Goal: Complete application form

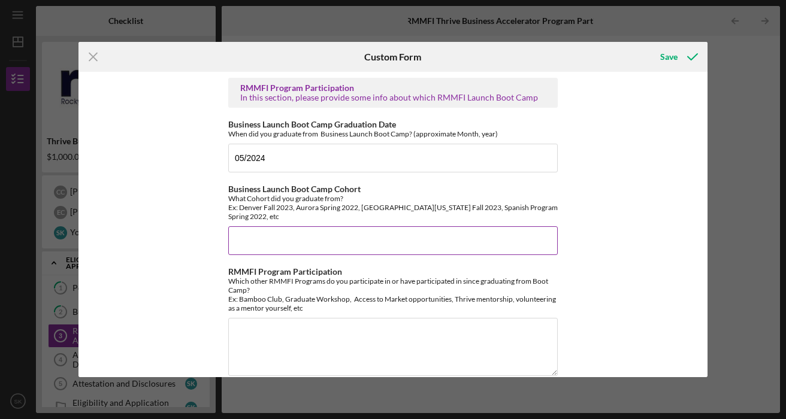
type input "05/2024"
click at [297, 226] on input "Business Launch Boot Camp Cohort" at bounding box center [392, 240] width 329 height 29
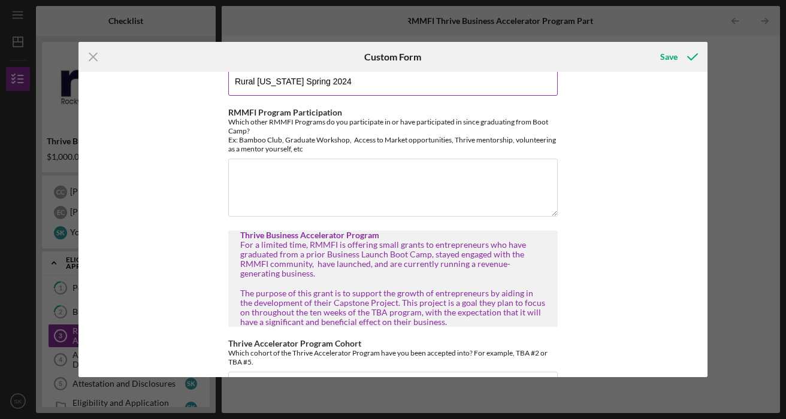
scroll to position [164, 0]
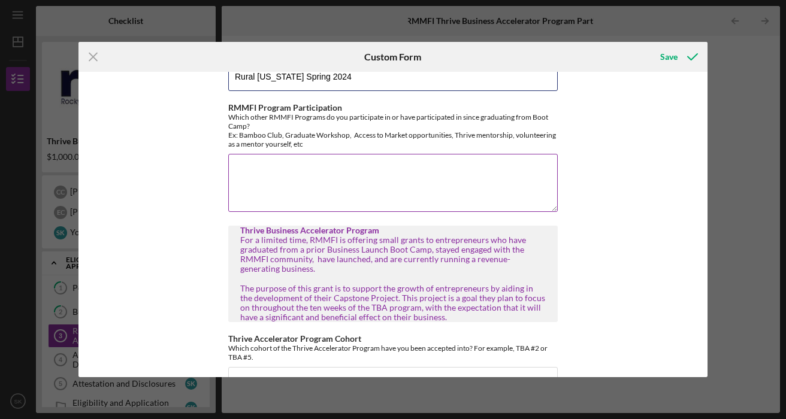
type input "Rural [US_STATE] Spring 2024"
click at [261, 163] on textarea "RMMFI Program Participation" at bounding box center [392, 182] width 329 height 57
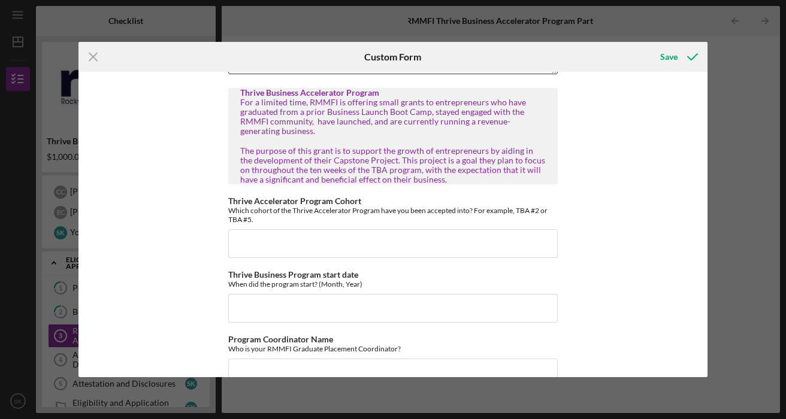
scroll to position [316, 0]
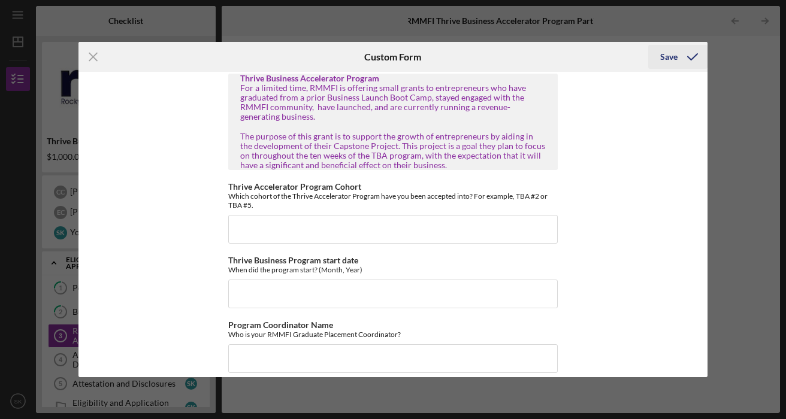
type textarea "I have participated as a guest presenter for 2 Goal Setting and Time Management…"
click at [672, 59] on div "Save" at bounding box center [668, 57] width 17 height 24
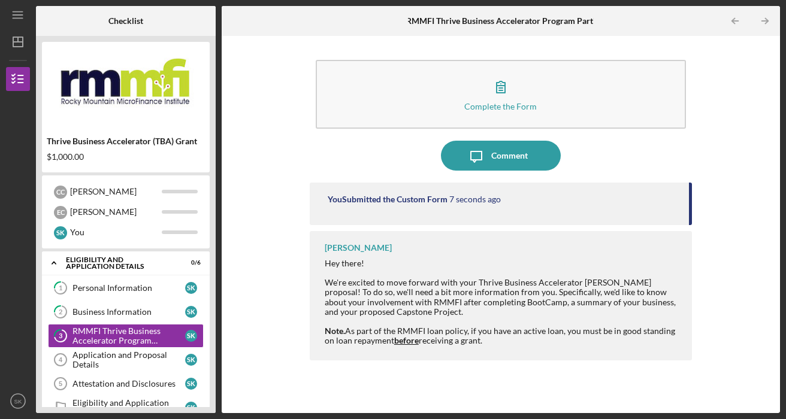
drag, startPoint x: 334, startPoint y: 419, endPoint x: 402, endPoint y: 217, distance: 212.9
click at [402, 225] on div "Icon/Menu 3 RMMFI Thrive Business Accelerator Program Participation Checklist T…" at bounding box center [393, 209] width 786 height 419
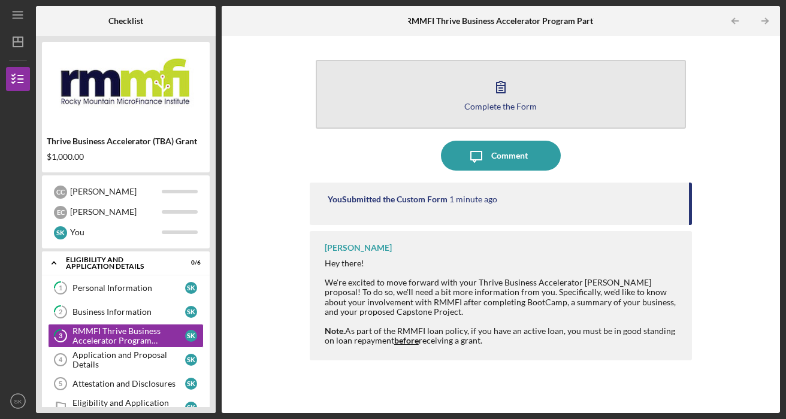
click at [500, 96] on icon "button" at bounding box center [501, 87] width 30 height 30
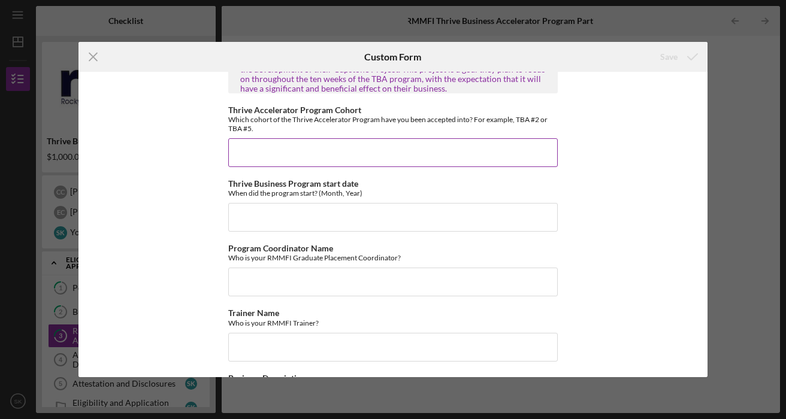
scroll to position [395, 0]
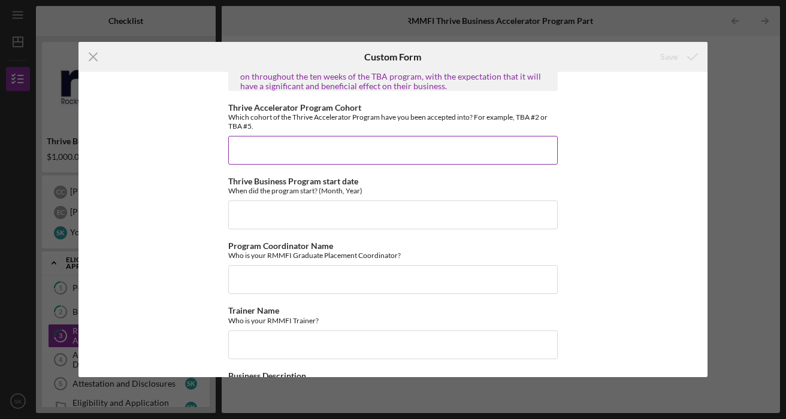
click at [308, 142] on input "Thrive Accelerator Program Cohort" at bounding box center [392, 150] width 329 height 29
type input "not sure of exact cohort (start of current cohort is 09/2025)"
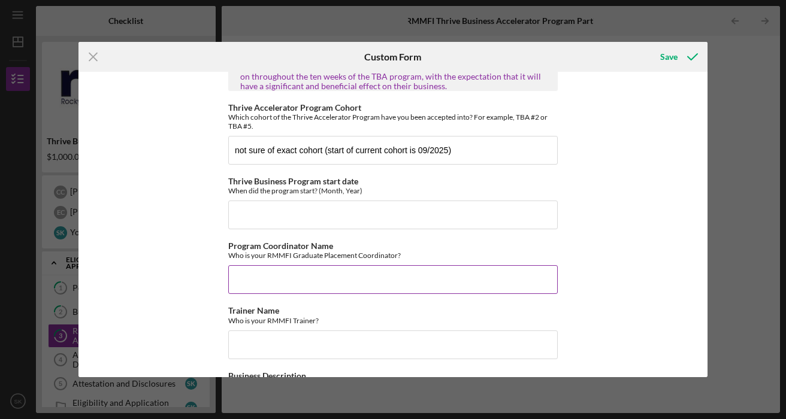
click at [417, 266] on input "Program Coordinator Name" at bounding box center [392, 279] width 329 height 29
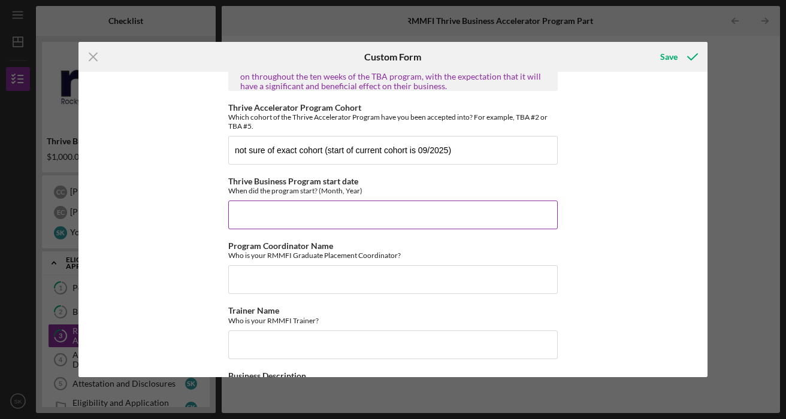
click at [416, 217] on input "Thrive Business Program start date" at bounding box center [392, 215] width 329 height 29
type input "09/2025"
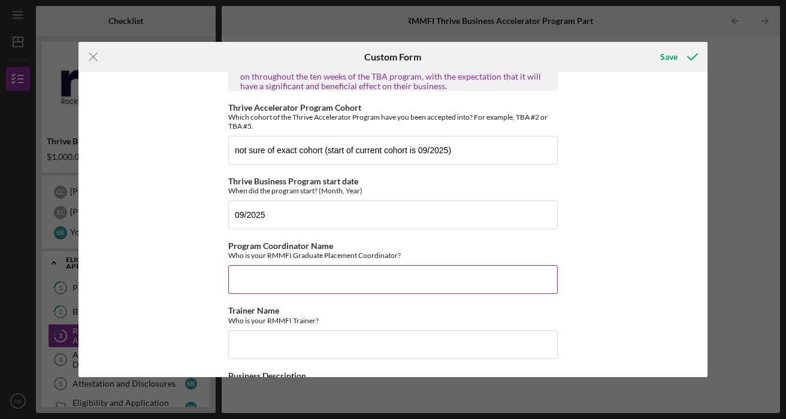
click at [338, 274] on input "Program Coordinator Name" at bounding box center [392, 279] width 329 height 29
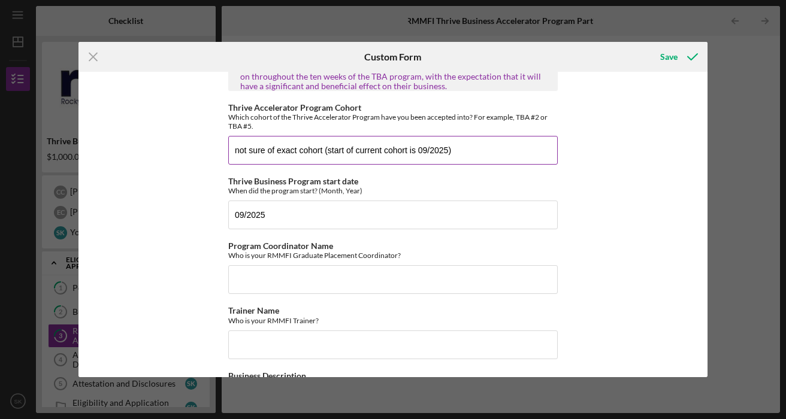
click at [322, 141] on input "not sure of exact cohort (start of current cohort is 09/2025)" at bounding box center [392, 150] width 329 height 29
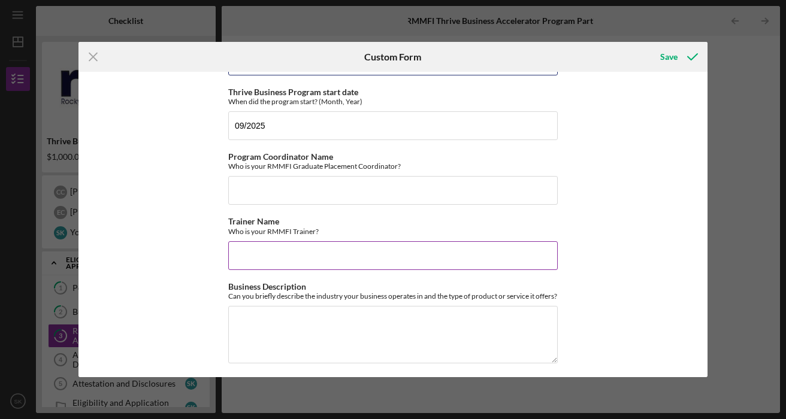
scroll to position [487, 0]
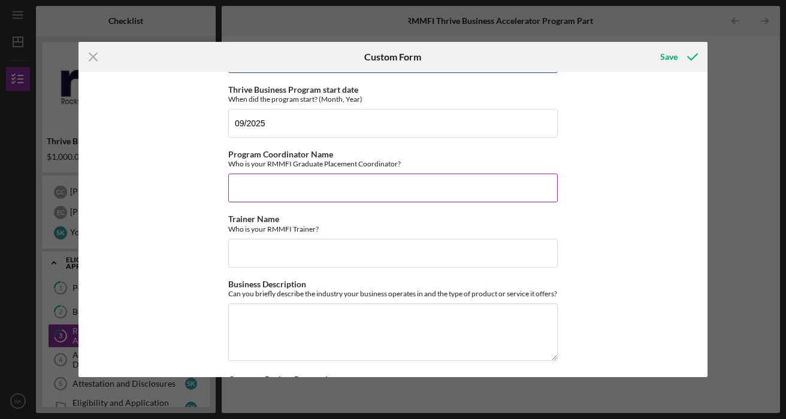
type input "not sure of exact cohort number (start of current cohort is 09/2025)"
click at [286, 177] on input "Program Coordinator Name" at bounding box center [392, 188] width 329 height 29
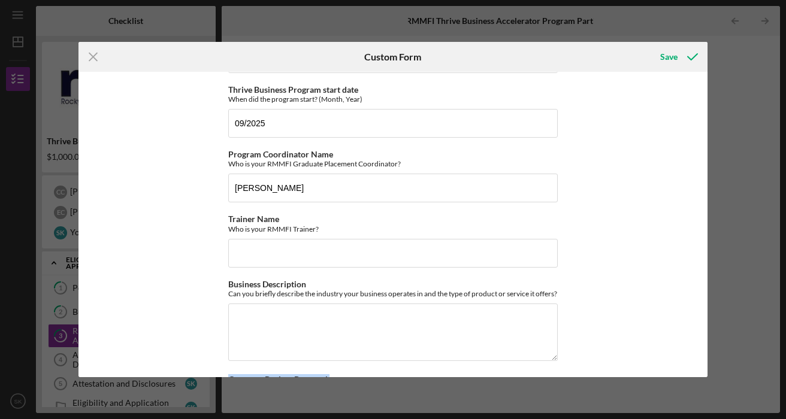
drag, startPoint x: 474, startPoint y: 419, endPoint x: 205, endPoint y: 419, distance: 268.9
click at [205, 419] on div "Icon/Menu Close Custom Form Save RMMFI Program Participation In this section, p…" at bounding box center [393, 209] width 786 height 419
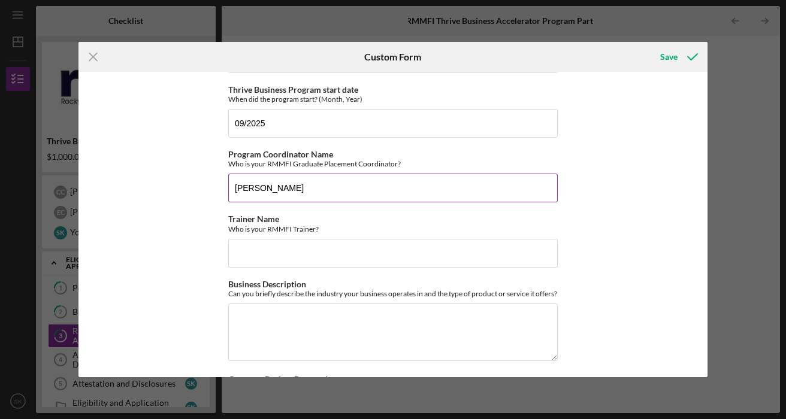
click at [402, 183] on input "[PERSON_NAME]" at bounding box center [392, 188] width 329 height 29
type input "[PERSON_NAME]"
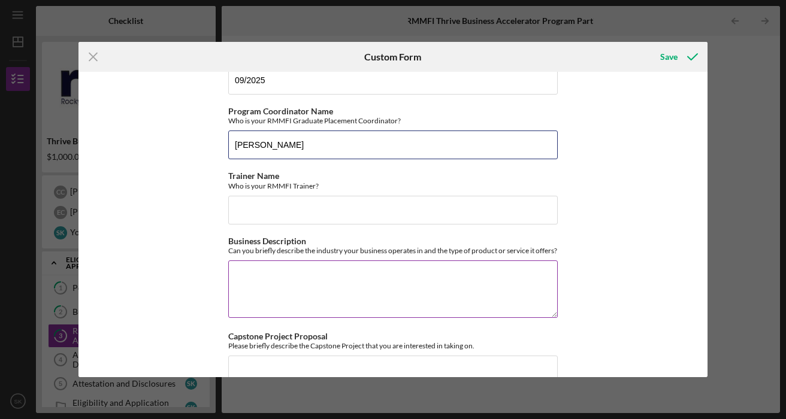
scroll to position [534, 0]
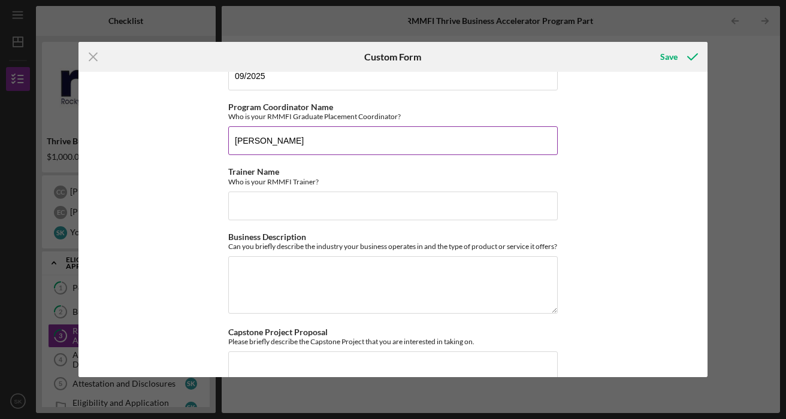
click at [333, 138] on input "[PERSON_NAME]" at bounding box center [392, 140] width 329 height 29
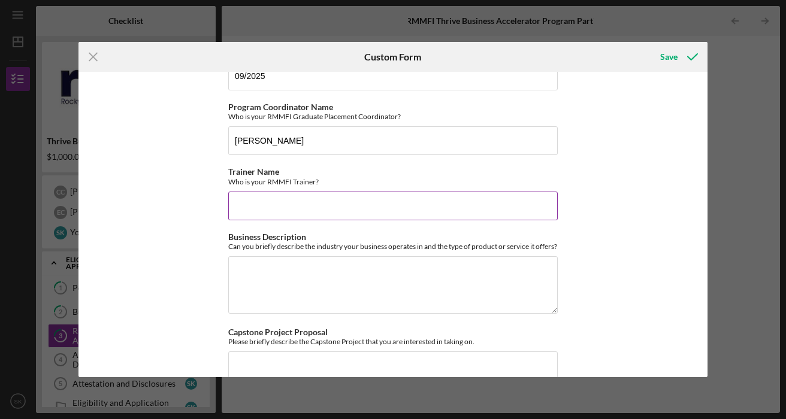
click at [316, 192] on input "Trainer Name" at bounding box center [392, 206] width 329 height 29
paste input "[PERSON_NAME]"
type input "[PERSON_NAME]"
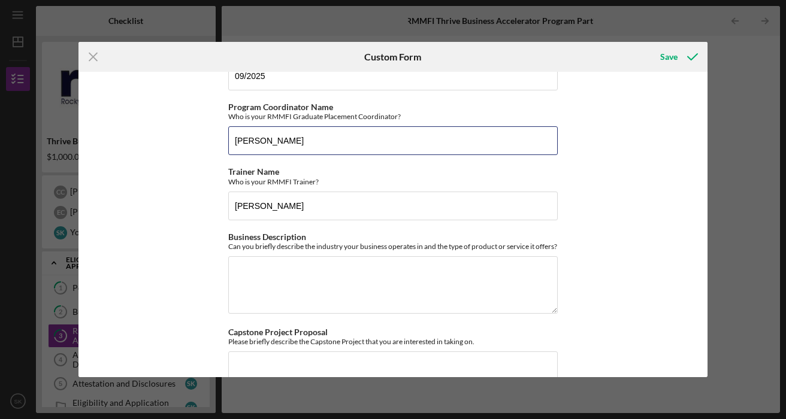
drag, startPoint x: 337, startPoint y: 132, endPoint x: 166, endPoint y: 114, distance: 171.6
click at [166, 114] on div "RMMFI Program Participation In this section, please provide some info about whi…" at bounding box center [392, 224] width 629 height 305
paste input "[PERSON_NAME]"
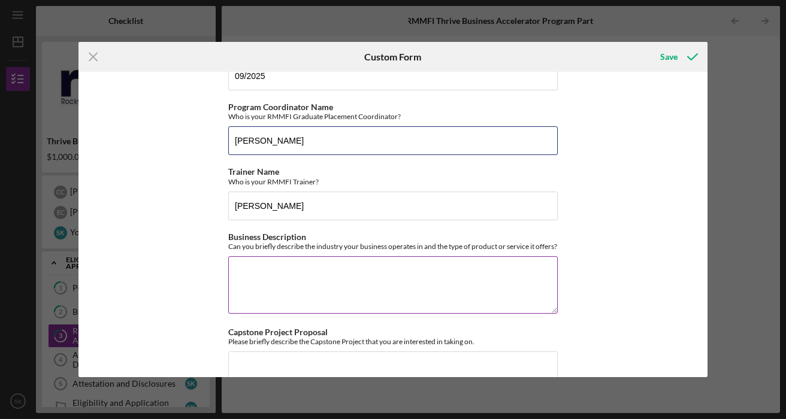
type input "[PERSON_NAME]"
click at [280, 286] on textarea "Business Description" at bounding box center [392, 284] width 329 height 57
type textarea "We a"
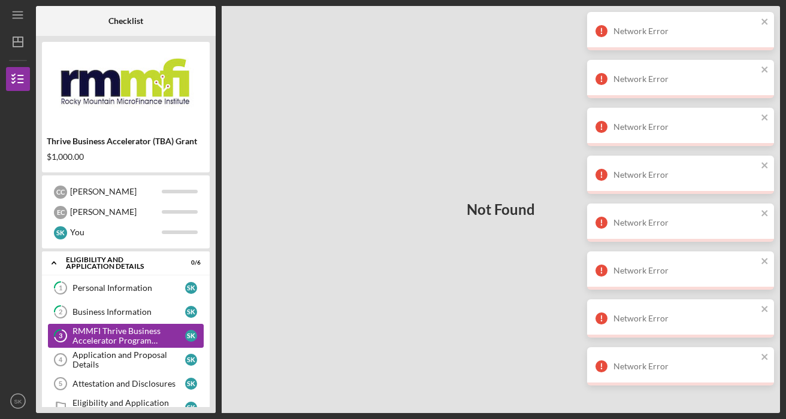
click at [138, 329] on div "RMMFI Thrive Business Accelerator Program Participation" at bounding box center [128, 335] width 113 height 19
click at [472, 88] on div "Not Found" at bounding box center [501, 209] width 558 height 407
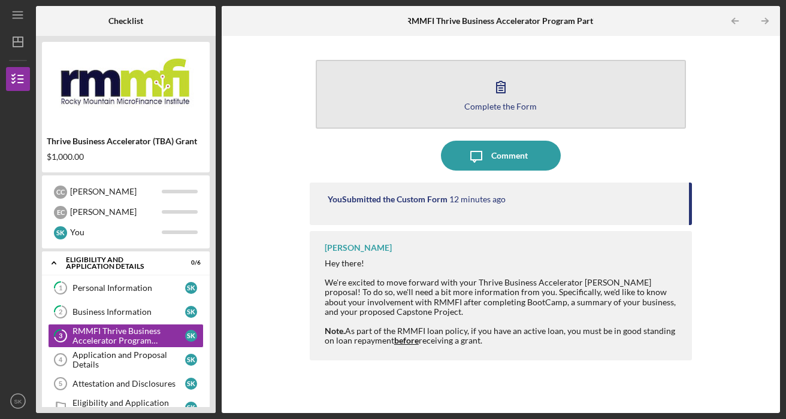
click at [499, 86] on icon "button" at bounding box center [500, 86] width 8 height 11
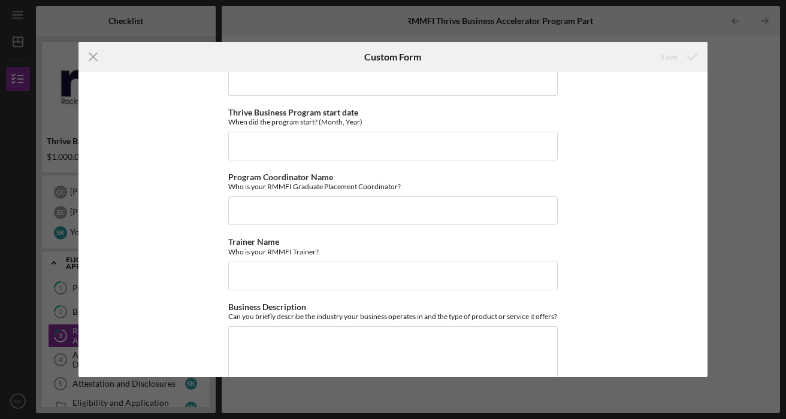
scroll to position [466, 0]
click at [291, 134] on input "Thrive Business Program start date" at bounding box center [392, 144] width 329 height 29
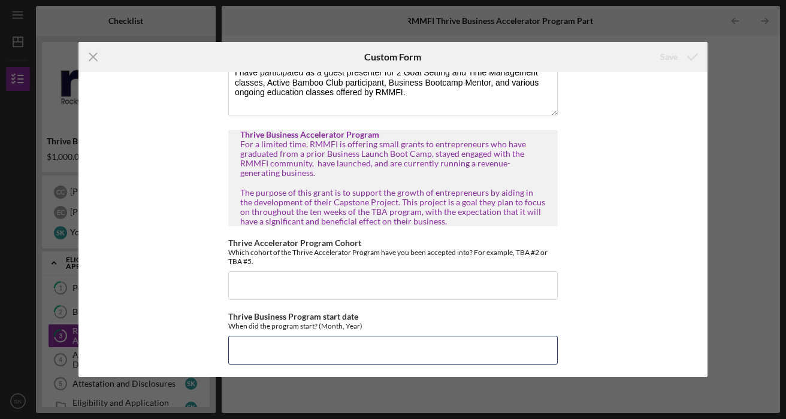
scroll to position [278, 0]
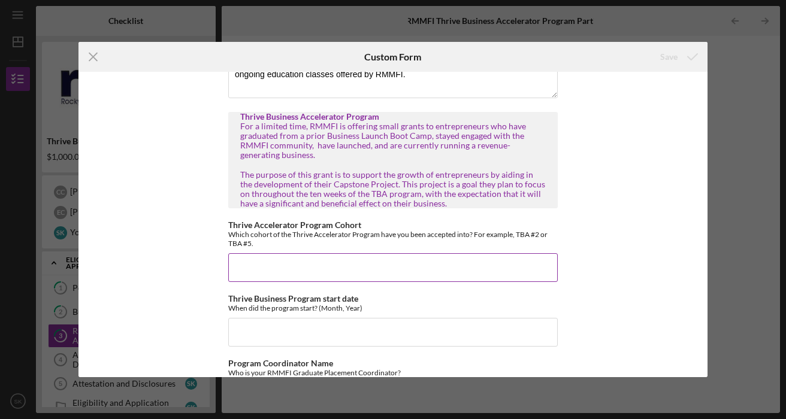
click at [292, 259] on input "Thrive Accelerator Program Cohort" at bounding box center [392, 267] width 329 height 29
type input "i am not sure of the exact cohort"
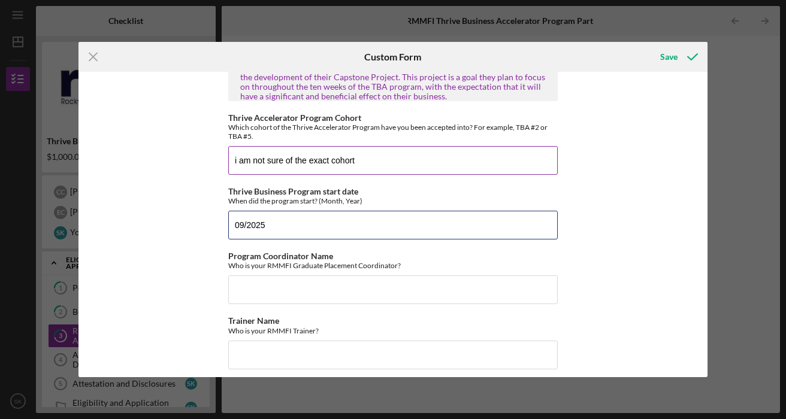
scroll to position [383, 0]
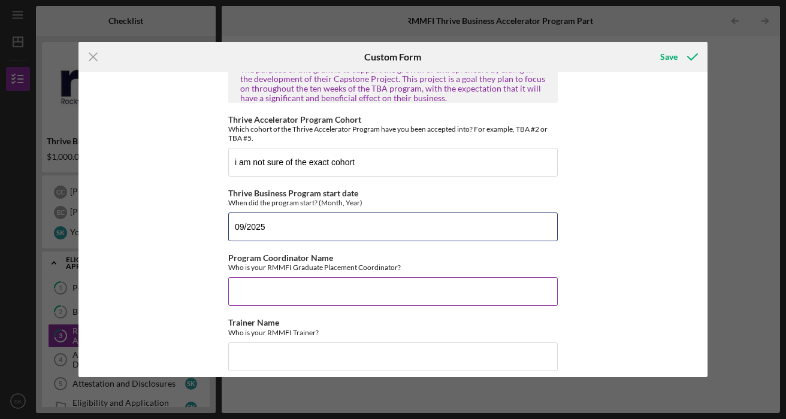
type input "09/2025"
click at [296, 277] on input "Program Coordinator Name" at bounding box center [392, 291] width 329 height 29
paste input "[PERSON_NAME]"
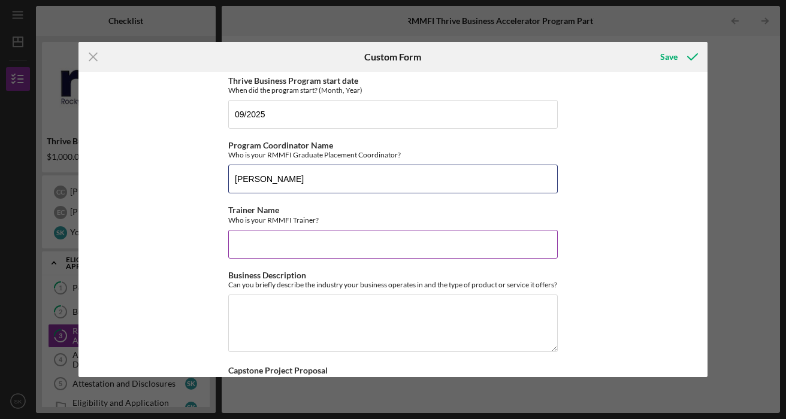
scroll to position [506, 0]
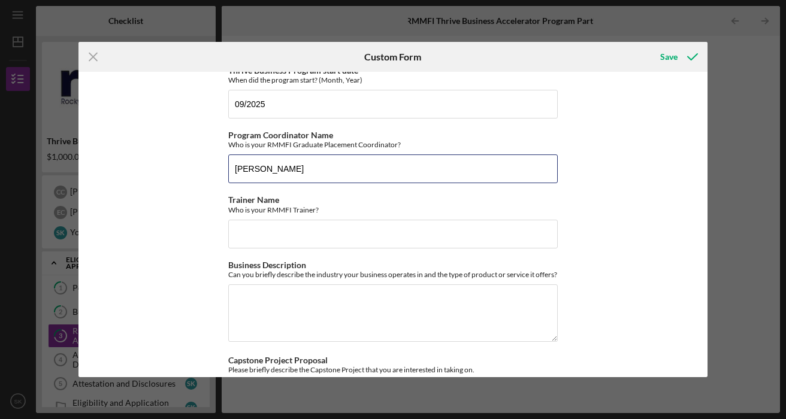
type input "[PERSON_NAME]"
click at [286, 222] on input "Trainer Name" at bounding box center [392, 234] width 329 height 29
paste input "[PERSON_NAME]"
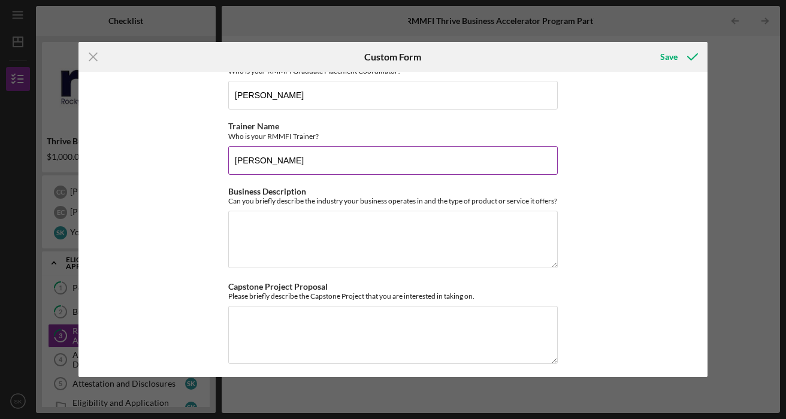
scroll to position [579, 0]
type input "[PERSON_NAME]"
click at [286, 217] on textarea "Business Description" at bounding box center [392, 240] width 329 height 57
type textarea "e"
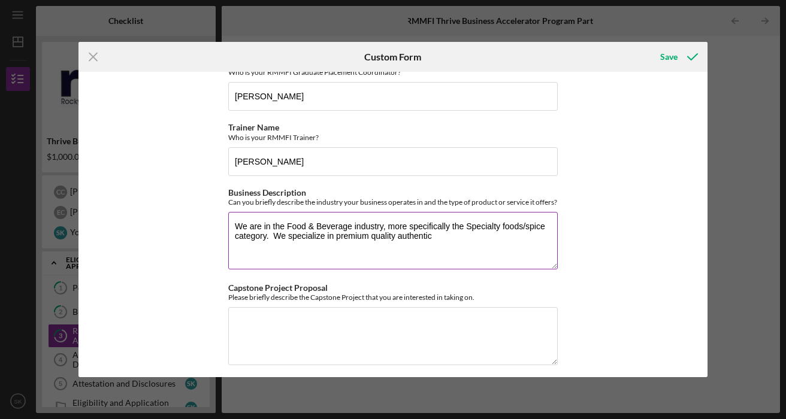
click at [337, 235] on textarea "We are in the Food & Beverage industry, more specifically the Specialty foods/s…" at bounding box center [392, 240] width 329 height 57
click at [342, 243] on textarea "We are in the Food & Beverage industry, more specifically the Specialty foods/s…" at bounding box center [392, 240] width 329 height 57
click at [342, 235] on textarea "We are in the Food & Beverage industry, more specifically the Specialty foods/s…" at bounding box center [392, 240] width 329 height 57
click at [374, 237] on textarea "We are in the Food & Beverage industry, more specifically the Specialty foods/s…" at bounding box center [392, 240] width 329 height 57
click at [472, 239] on textarea "We are in the Food & Beverage industry, more specifically the Specialty foods/s…" at bounding box center [392, 240] width 329 height 57
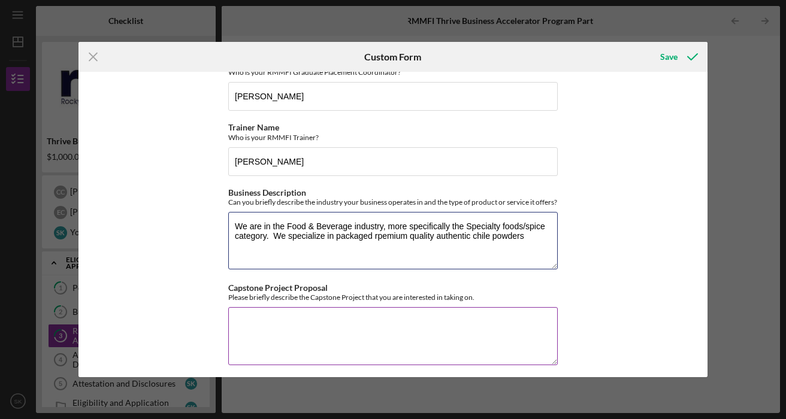
scroll to position [585, 0]
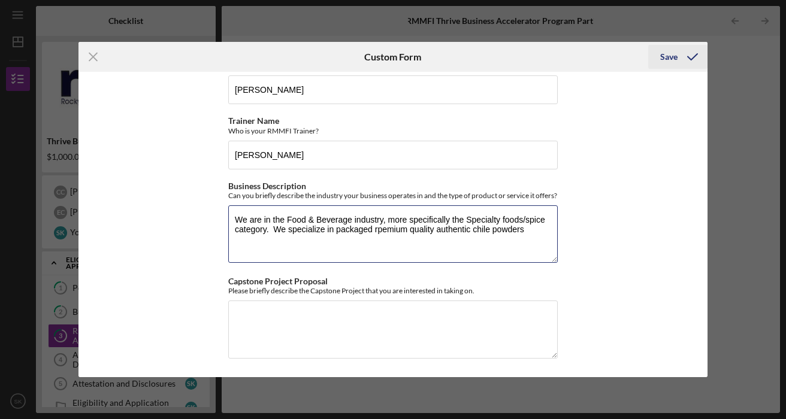
type textarea "We are in the Food & Beverage industry, more specifically the Specialty foods/s…"
click at [676, 58] on div "Save" at bounding box center [668, 57] width 17 height 24
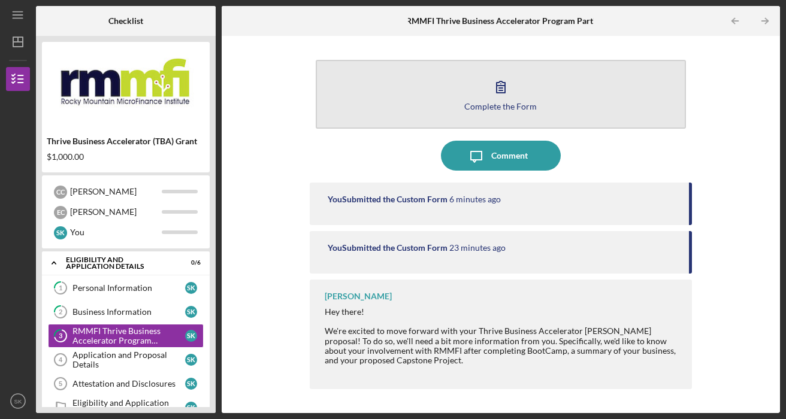
click at [492, 102] on div "Complete the Form" at bounding box center [500, 106] width 72 height 9
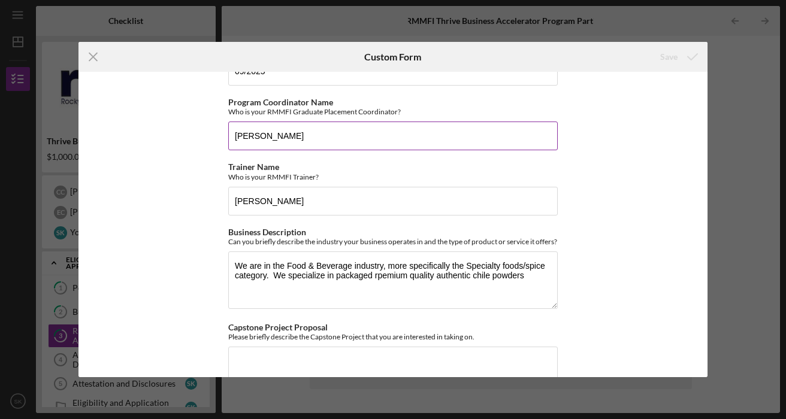
scroll to position [585, 0]
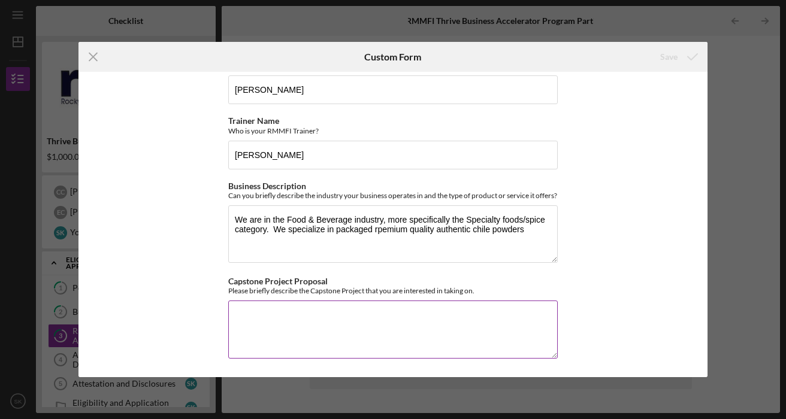
click at [323, 330] on textarea "Capstone Project Proposal" at bounding box center [392, 329] width 329 height 57
paste textarea "Conduct a User Experience focused overhaul of the SOCO Chile CO. Shopify store …"
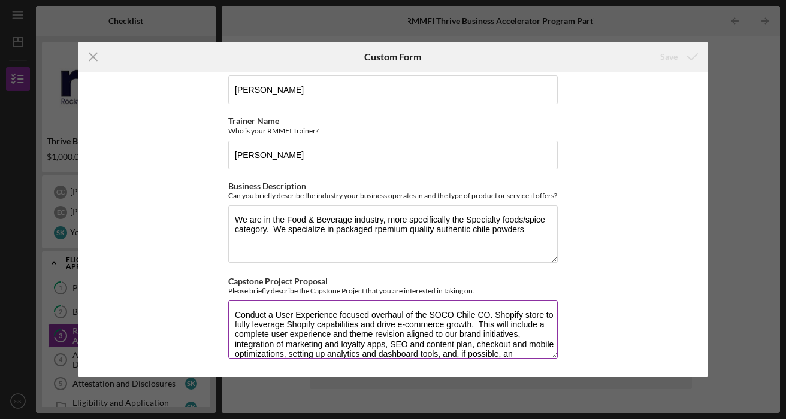
scroll to position [20, 0]
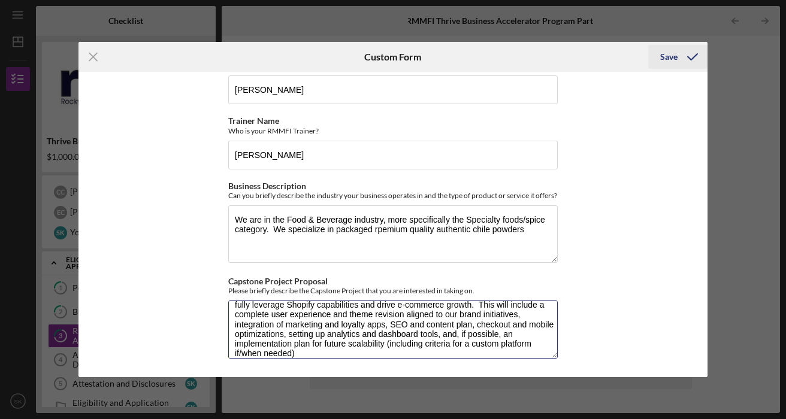
type textarea "Conduct a User Experience focused overhaul of the SOCO Chile CO. Shopify store …"
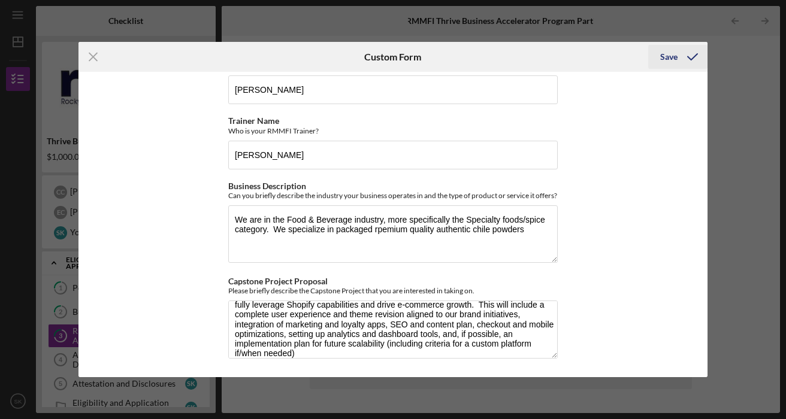
click at [670, 59] on div "Save" at bounding box center [668, 57] width 17 height 24
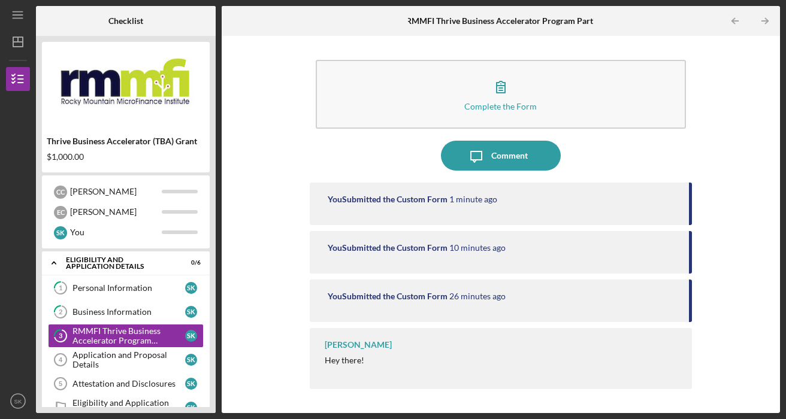
click at [694, 131] on div "Complete the Form Form Icon/Message Comment You Submitted the Custom Form 1 min…" at bounding box center [501, 224] width 546 height 365
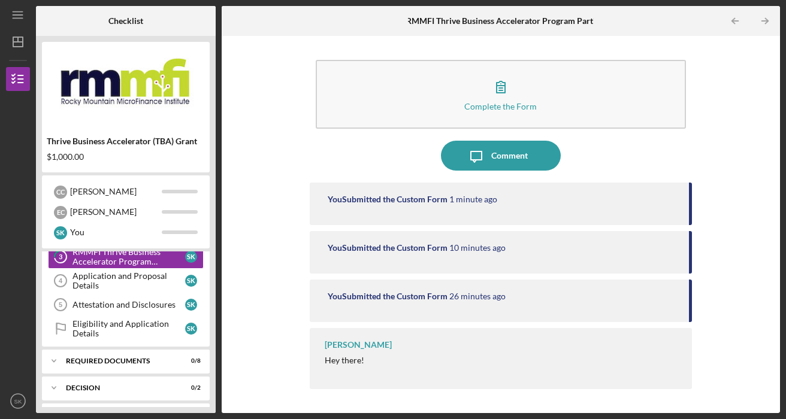
scroll to position [80, 0]
click at [137, 281] on div "Application and Proposal Details" at bounding box center [128, 279] width 113 height 19
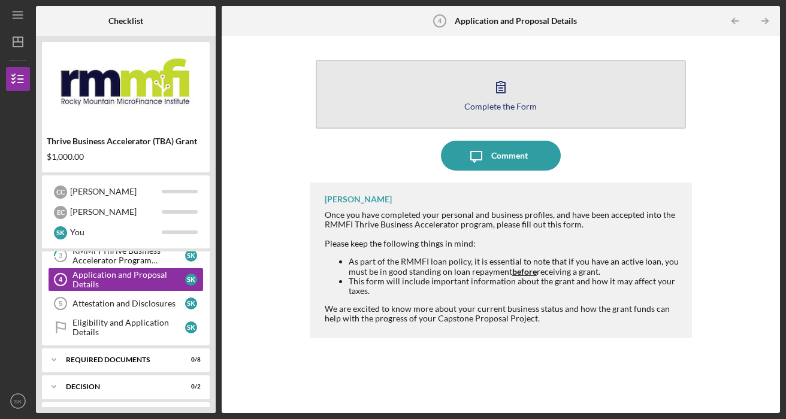
click at [510, 93] on icon "button" at bounding box center [501, 87] width 30 height 30
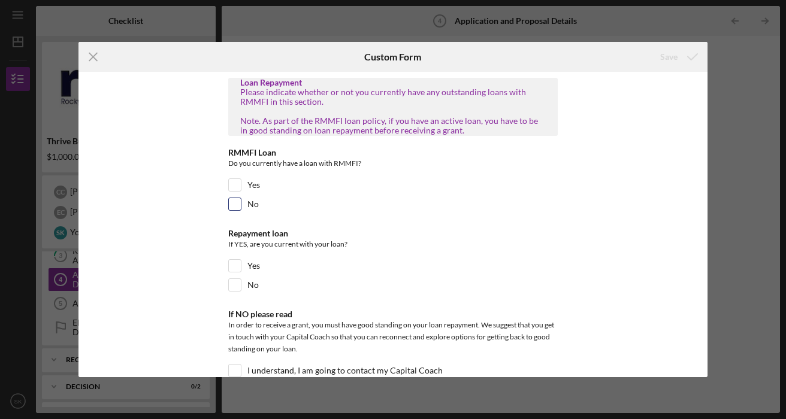
click at [235, 206] on input "No" at bounding box center [235, 204] width 12 height 12
checkbox input "true"
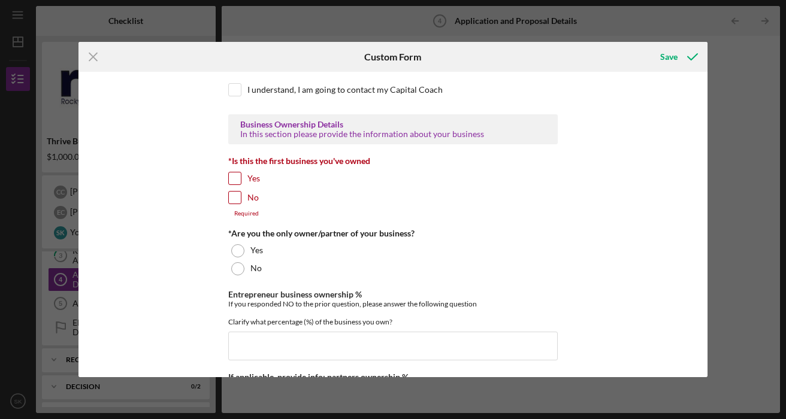
scroll to position [283, 0]
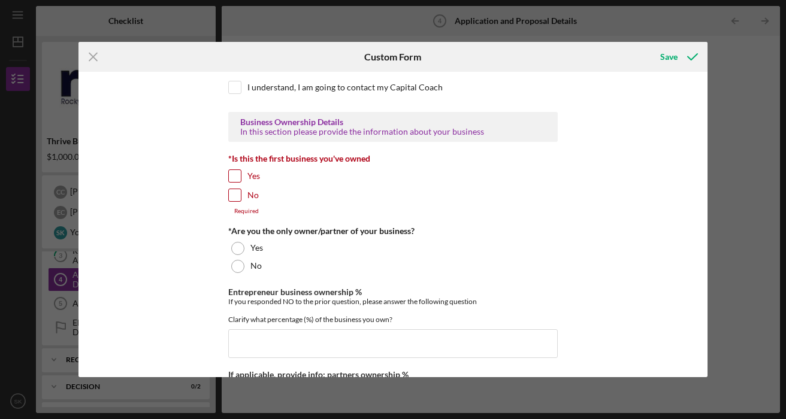
click at [234, 176] on input "Yes" at bounding box center [235, 176] width 12 height 12
checkbox input "true"
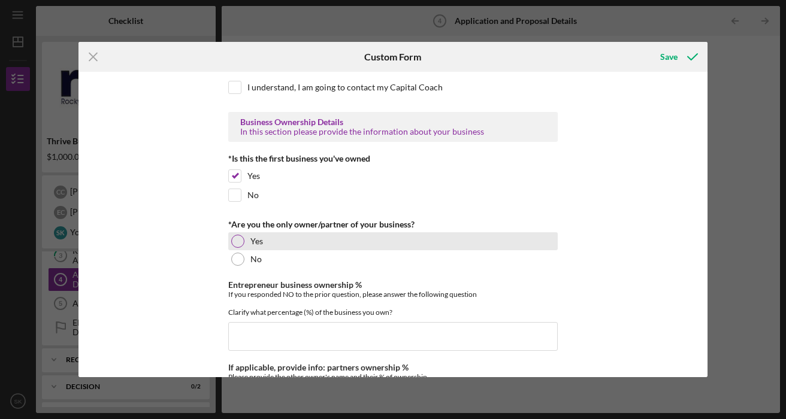
click at [238, 246] on div at bounding box center [237, 241] width 13 height 13
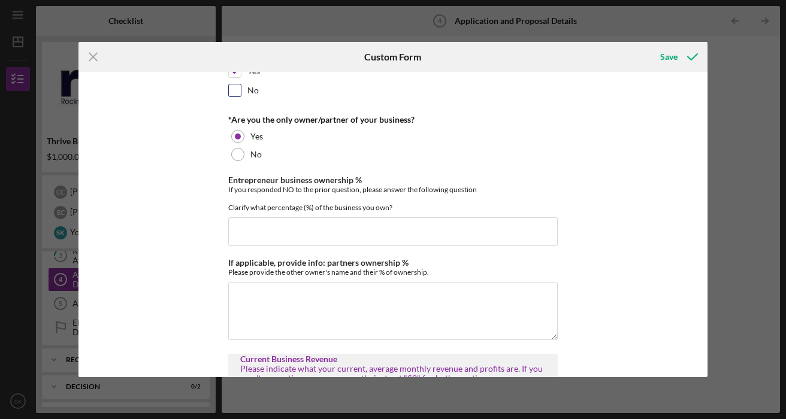
scroll to position [383, 0]
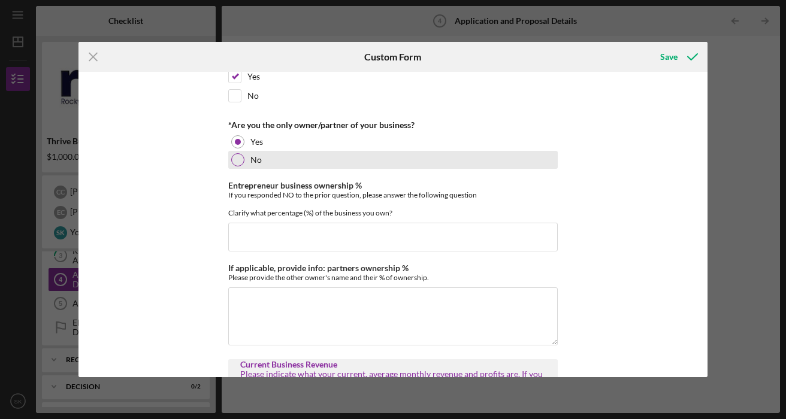
click at [237, 163] on div at bounding box center [237, 159] width 13 height 13
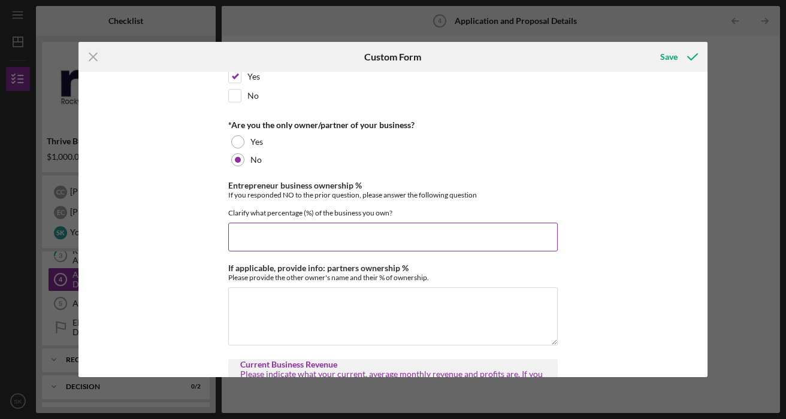
click at [275, 232] on input "Entrepreneur business ownership %" at bounding box center [392, 237] width 329 height 29
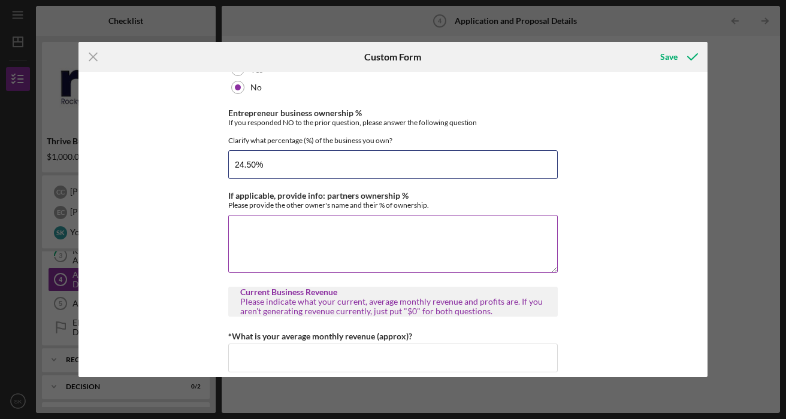
scroll to position [456, 0]
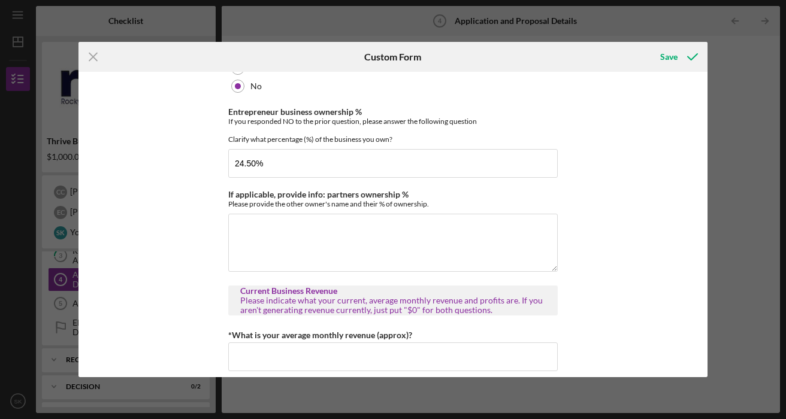
type input "24.50000%"
click at [625, 159] on div "Loan Repayment Please indicate whether or not you currently have any outstandin…" at bounding box center [392, 224] width 629 height 305
click at [396, 238] on textarea "If applicable, provide info: partners ownership %" at bounding box center [392, 242] width 329 height 57
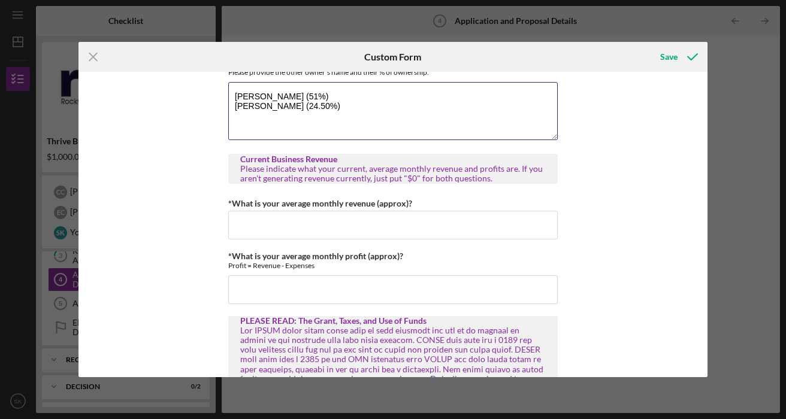
scroll to position [571, 0]
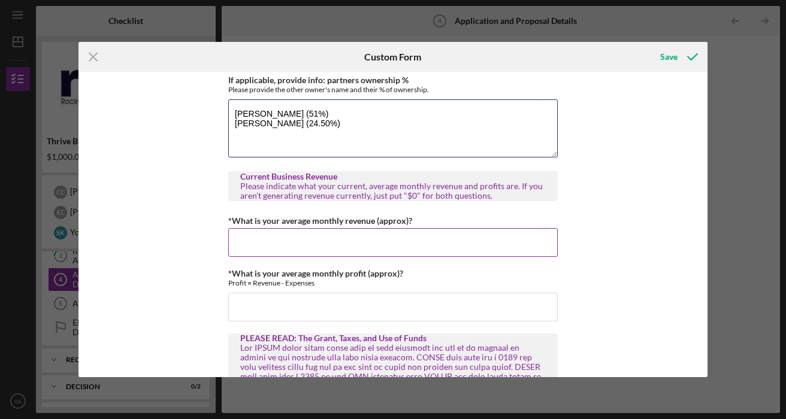
type textarea "Carol Chavez (51%) Everett Chavez (24.50%)"
click at [267, 247] on input "*What is your average monthly revenue (approx)?" at bounding box center [392, 242] width 329 height 29
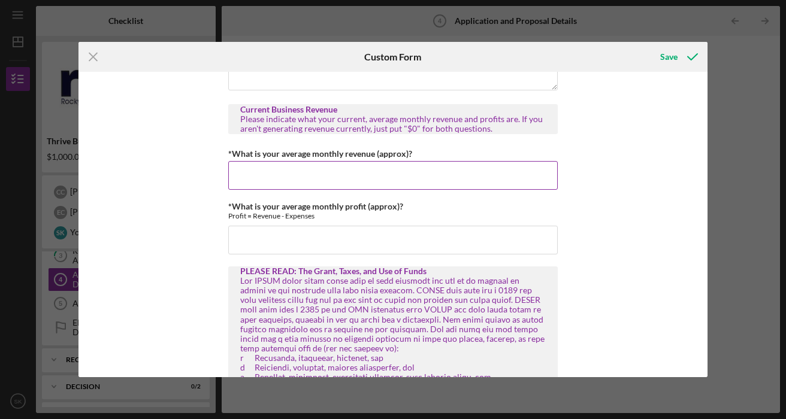
scroll to position [643, 0]
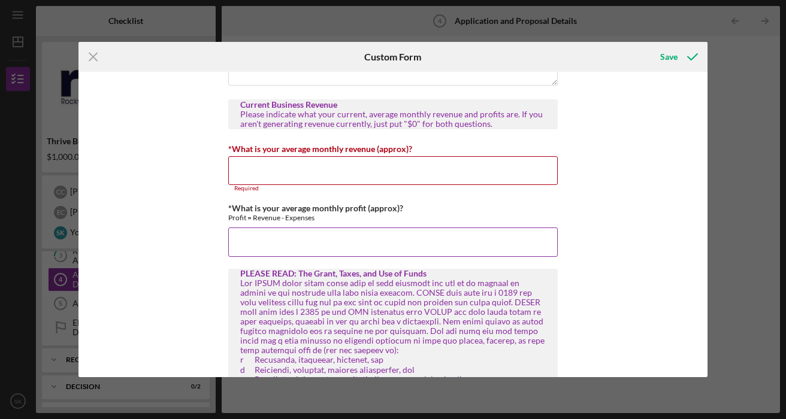
click at [297, 243] on input "*What is your average monthly profit (approx)?" at bounding box center [392, 242] width 329 height 29
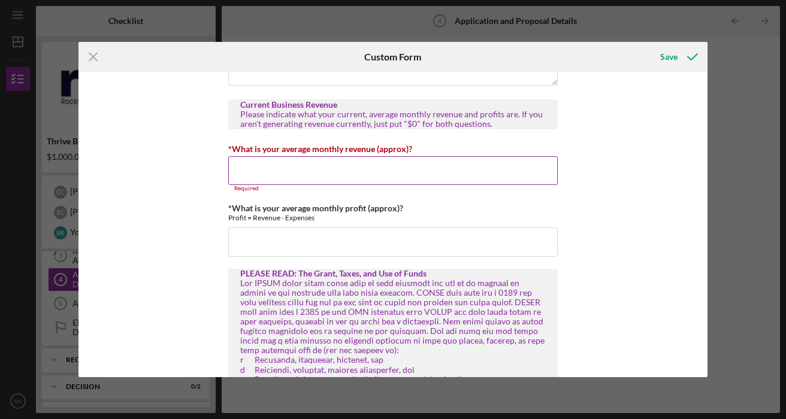
click at [268, 168] on input "*What is your average monthly revenue (approx)?" at bounding box center [392, 170] width 329 height 29
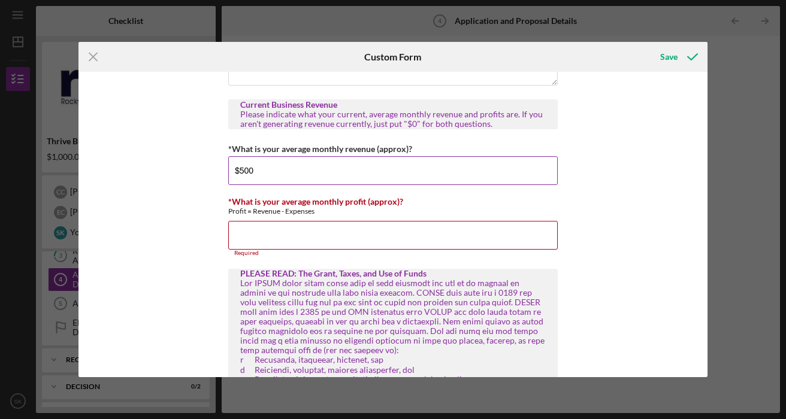
type input "$500"
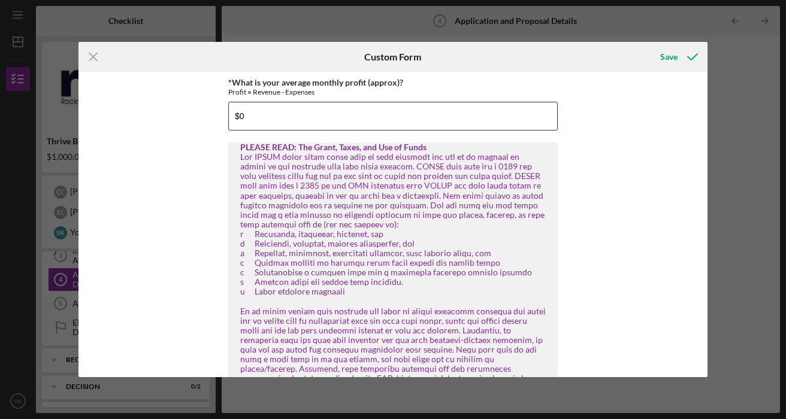
scroll to position [765, 0]
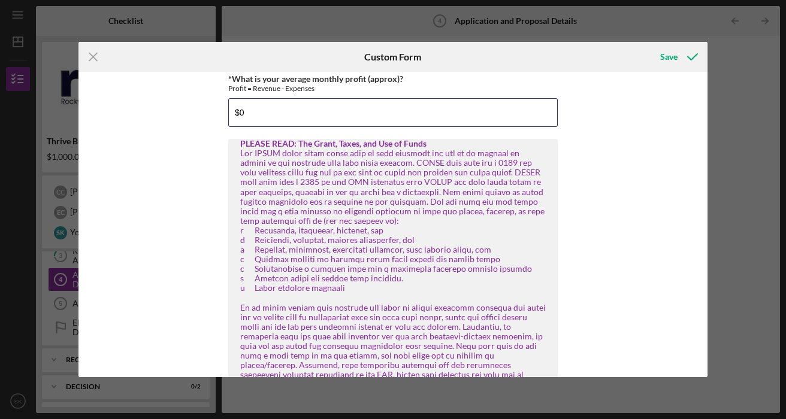
type input "$0"
click at [695, 231] on div "Loan Repayment Please indicate whether or not you currently have any outstandin…" at bounding box center [392, 224] width 629 height 305
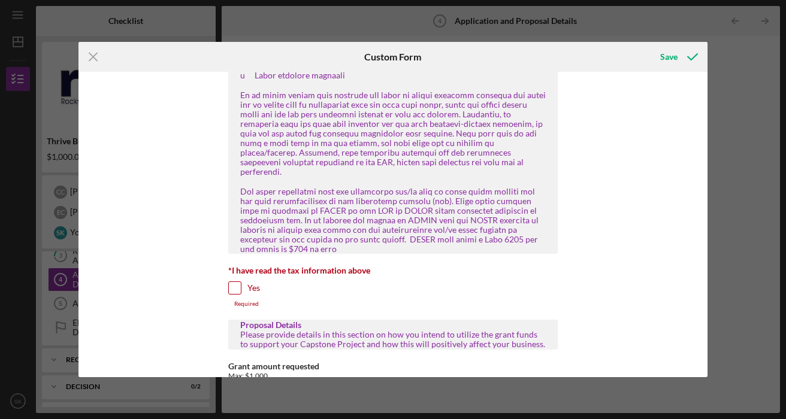
scroll to position [989, 0]
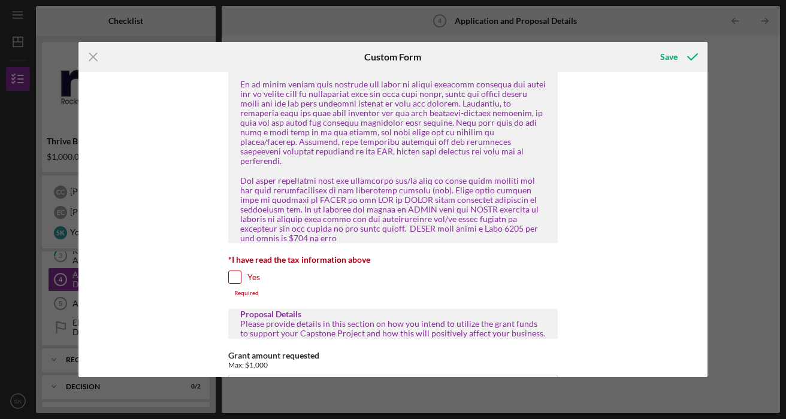
click at [229, 271] on input "Yes" at bounding box center [235, 277] width 12 height 12
checkbox input "true"
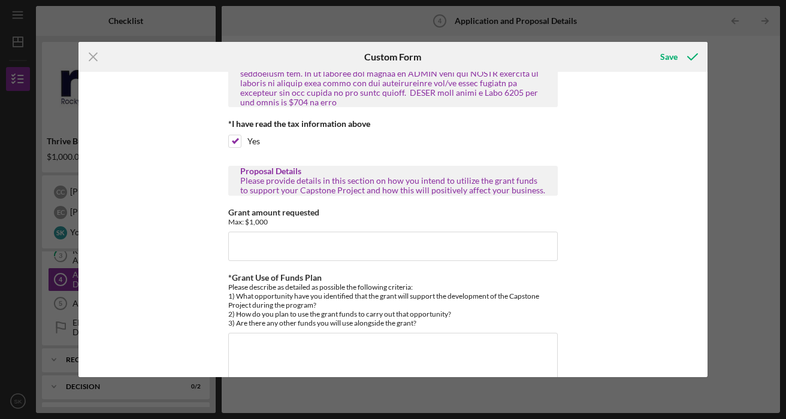
scroll to position [1131, 0]
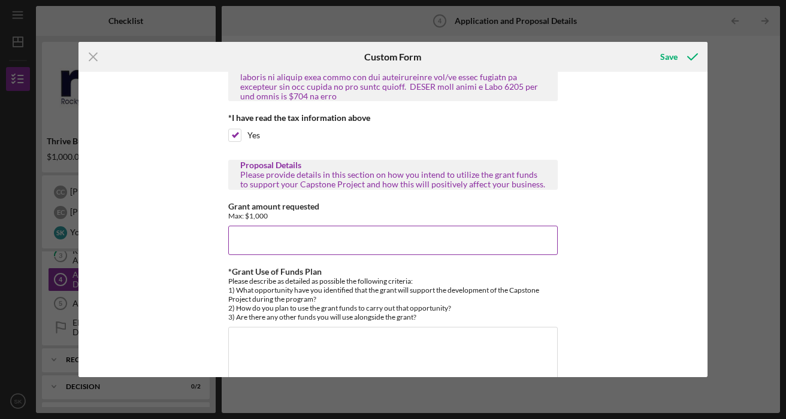
click at [313, 229] on input "Grant amount requested" at bounding box center [392, 240] width 329 height 29
type input "$1,000.00"
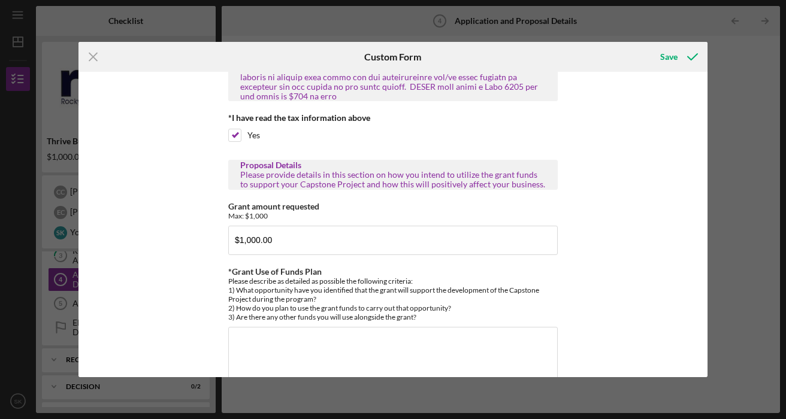
click at [616, 244] on div "Loan Repayment Please indicate whether or not you currently have any outstandin…" at bounding box center [392, 224] width 629 height 305
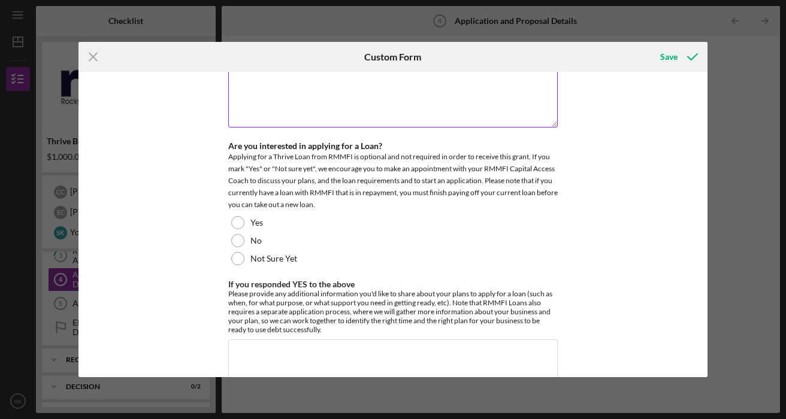
scroll to position [1389, 0]
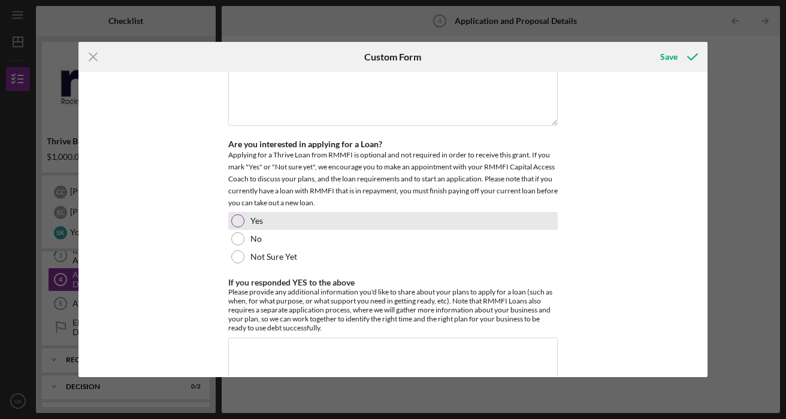
click at [237, 214] on div at bounding box center [237, 220] width 13 height 13
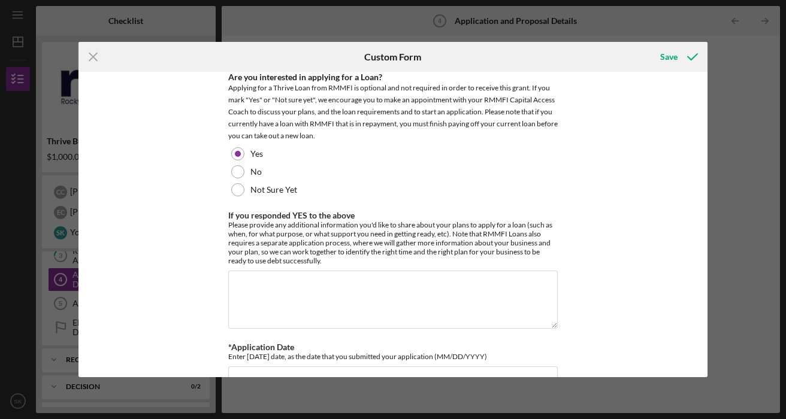
scroll to position [1472, 0]
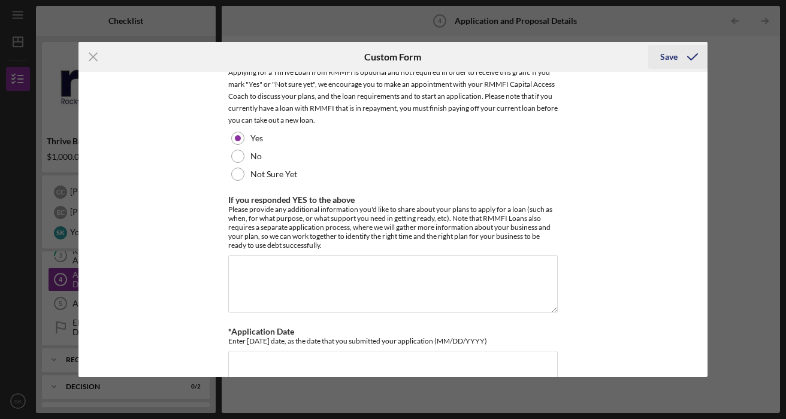
click at [677, 59] on icon "submit" at bounding box center [692, 57] width 30 height 30
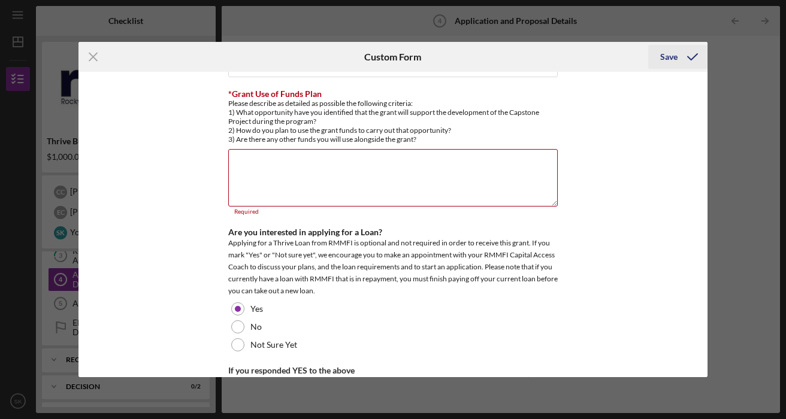
scroll to position [1306, 0]
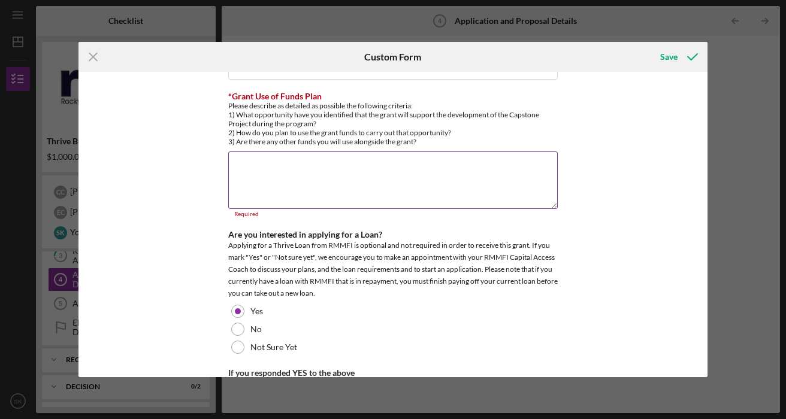
click at [324, 159] on textarea "*Grant Use of Funds Plan" at bounding box center [392, 180] width 329 height 57
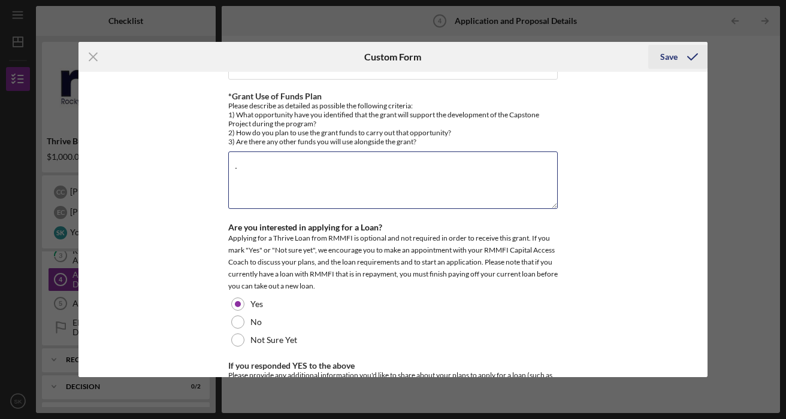
type textarea "."
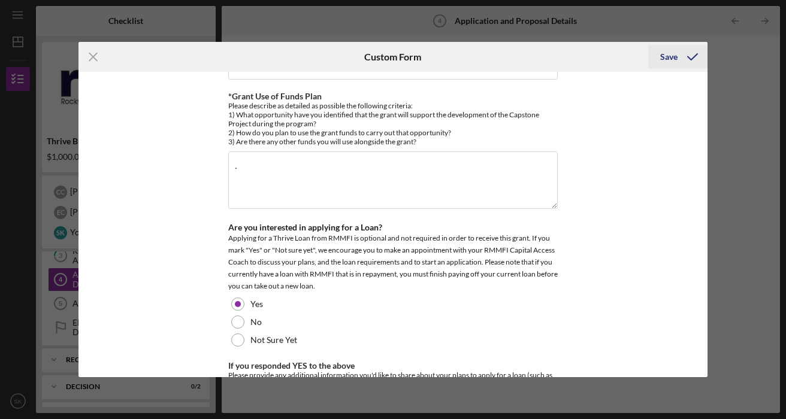
click at [653, 54] on button "Save" at bounding box center [677, 57] width 59 height 24
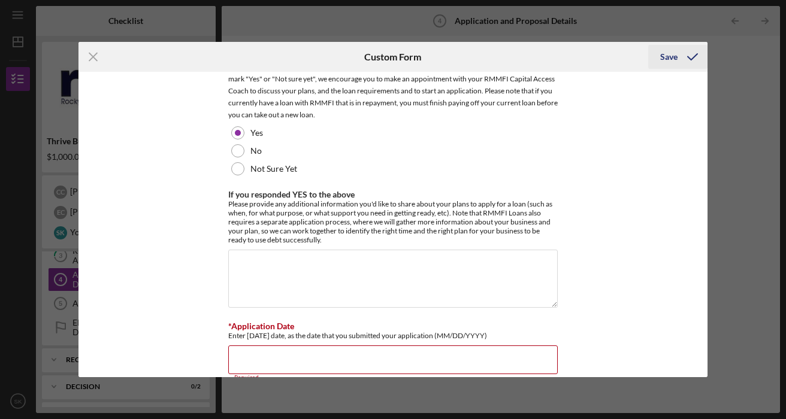
scroll to position [1479, 0]
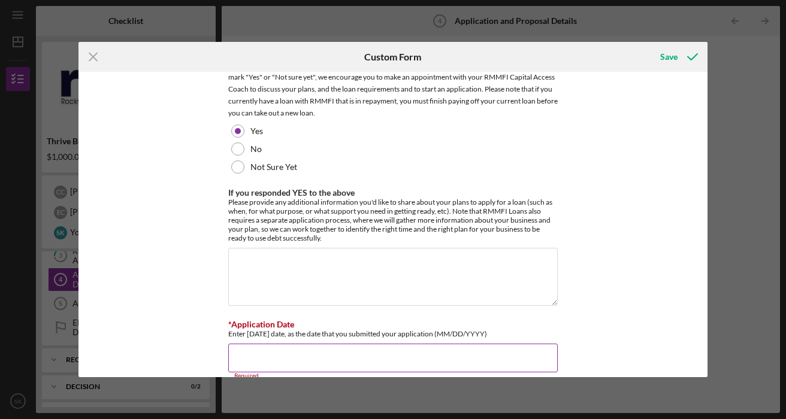
click at [337, 344] on input "*Application Date" at bounding box center [392, 358] width 329 height 29
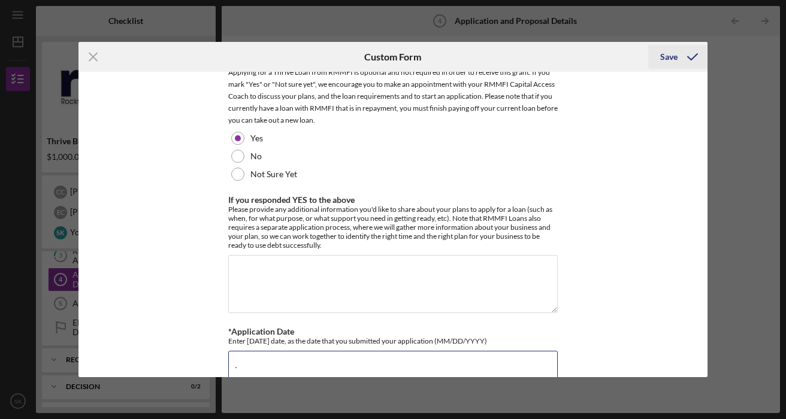
type input "."
click at [664, 59] on div "Save" at bounding box center [668, 57] width 17 height 24
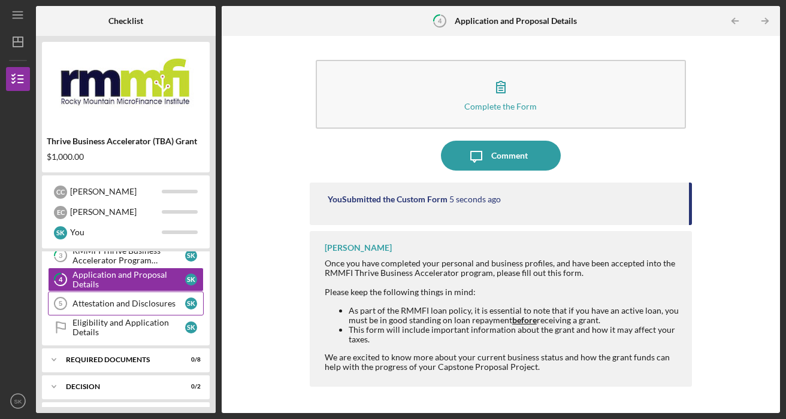
click at [120, 305] on div "Attestation and Disclosures" at bounding box center [128, 304] width 113 height 10
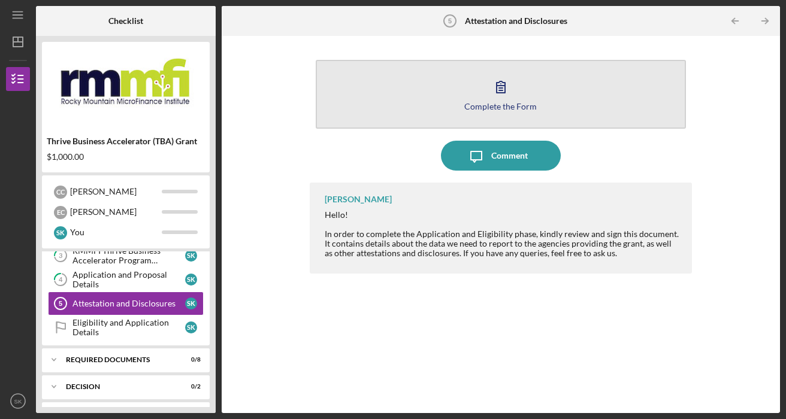
click at [494, 103] on div "Complete the Form" at bounding box center [500, 106] width 72 height 9
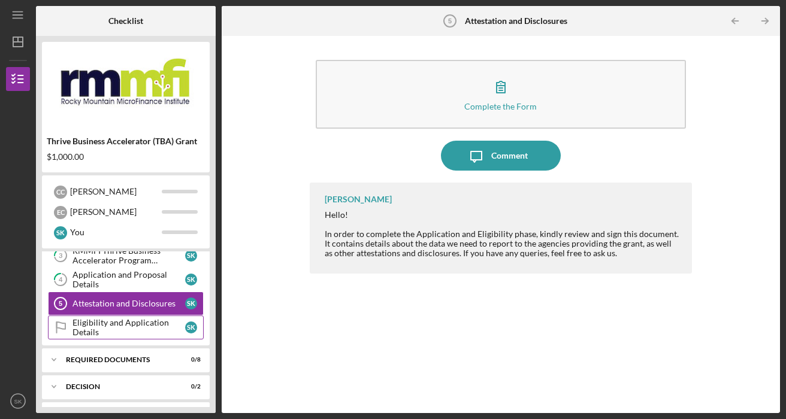
click at [105, 328] on div "Eligibility and Application Details" at bounding box center [128, 327] width 113 height 19
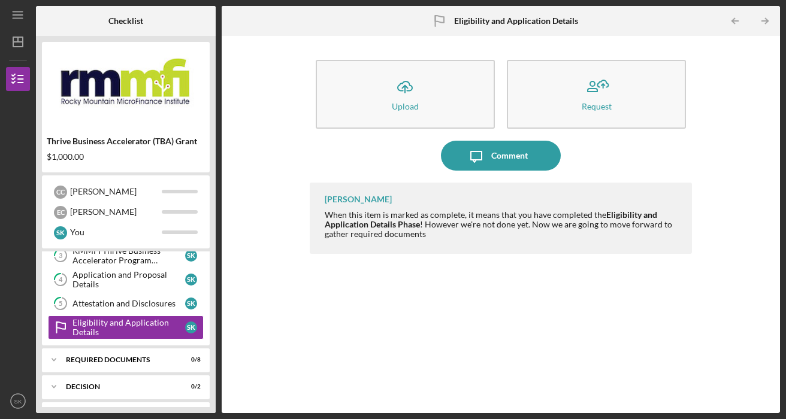
click at [452, 29] on icon "Eligibility and Application Details" at bounding box center [439, 21] width 30 height 30
click at [338, 365] on div "John Bellamy When this item is marked as complete, it means that you have compl…" at bounding box center [501, 289] width 382 height 213
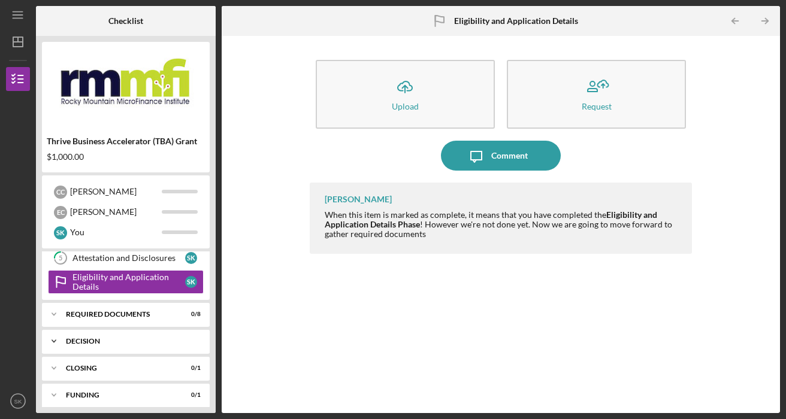
scroll to position [132, 0]
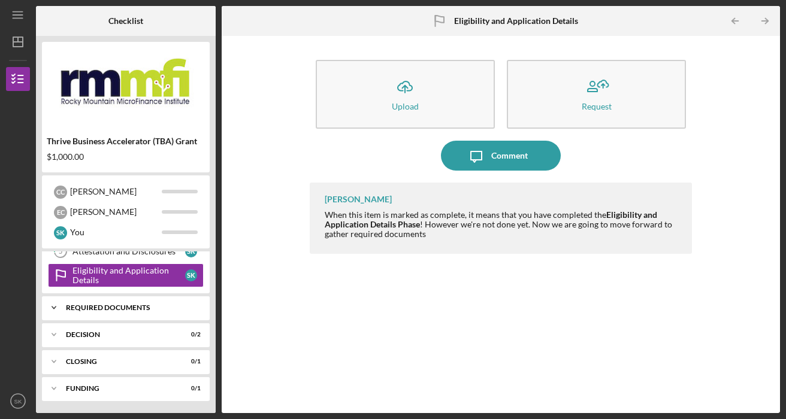
click at [108, 305] on div "REQUIRED DOCUMENTS" at bounding box center [130, 307] width 129 height 7
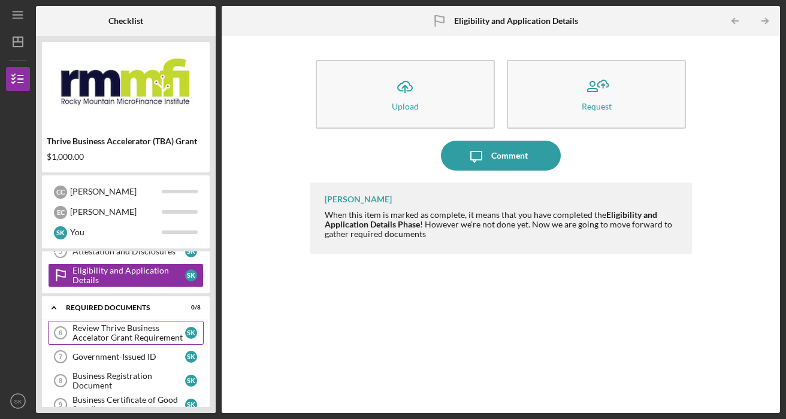
click at [127, 330] on div "Review Thrive Business Accelator Grant Requirement" at bounding box center [128, 332] width 113 height 19
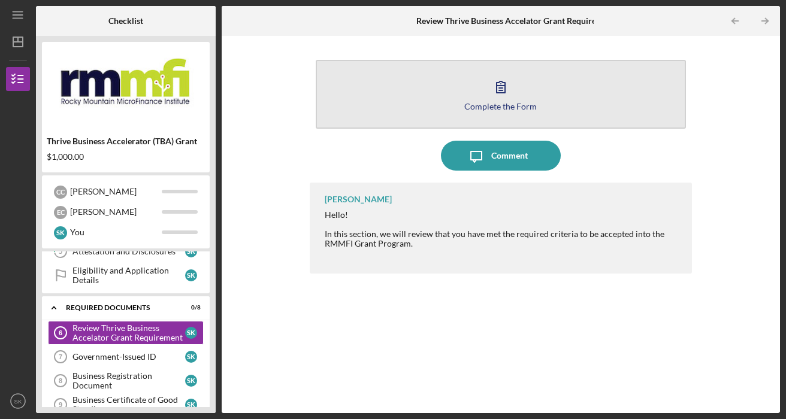
click at [498, 85] on icon "button" at bounding box center [501, 87] width 30 height 30
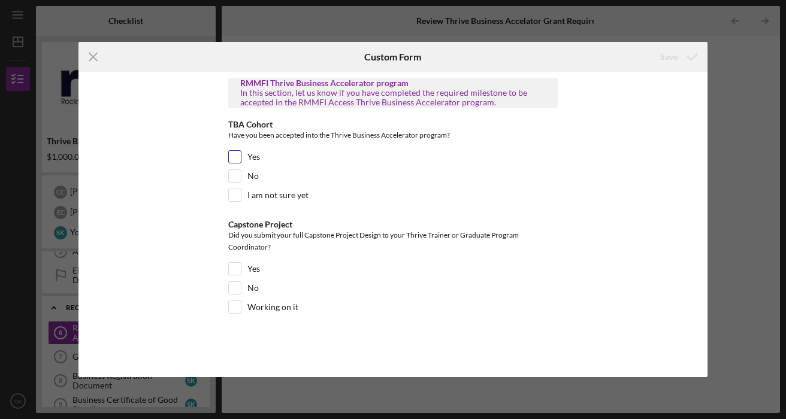
click at [232, 160] on input "Yes" at bounding box center [235, 157] width 12 height 12
checkbox input "true"
click at [239, 269] on input "Yes" at bounding box center [235, 269] width 12 height 12
checkbox input "true"
click at [671, 62] on div "Save" at bounding box center [668, 57] width 17 height 24
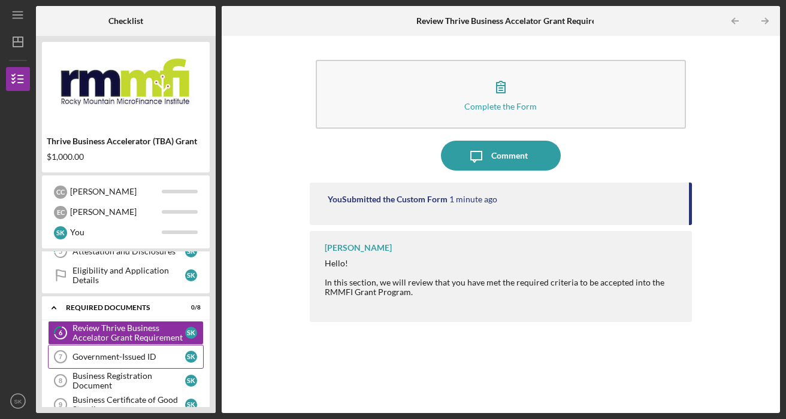
click at [116, 359] on div "Government-Issued ID" at bounding box center [128, 357] width 113 height 10
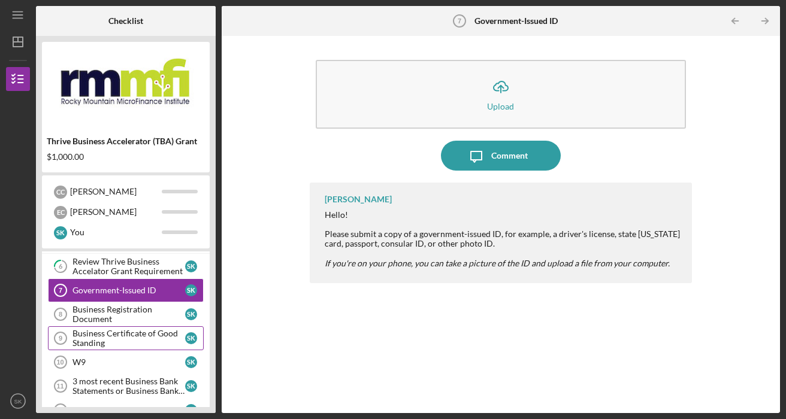
scroll to position [215, 0]
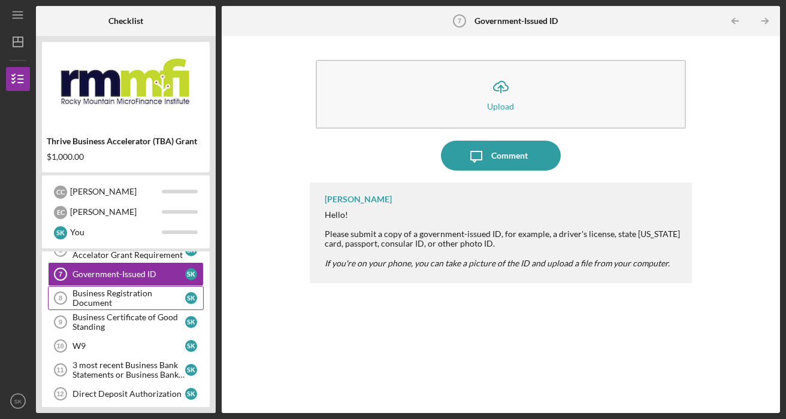
click at [131, 304] on div "Business Registration Document" at bounding box center [128, 298] width 113 height 19
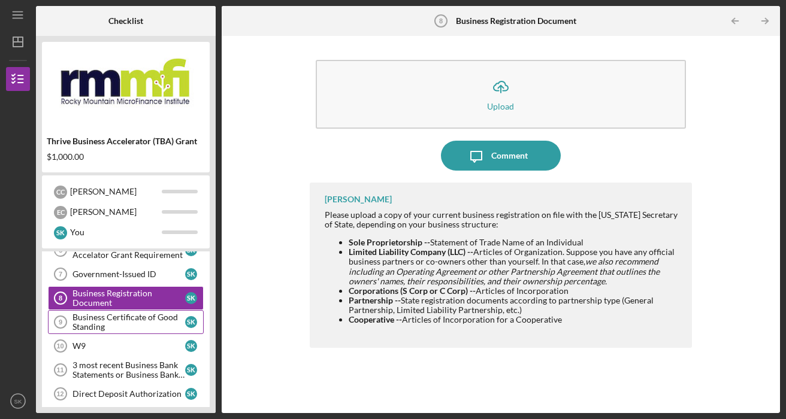
click at [137, 325] on div "Business Certificate of Good Standing" at bounding box center [128, 322] width 113 height 19
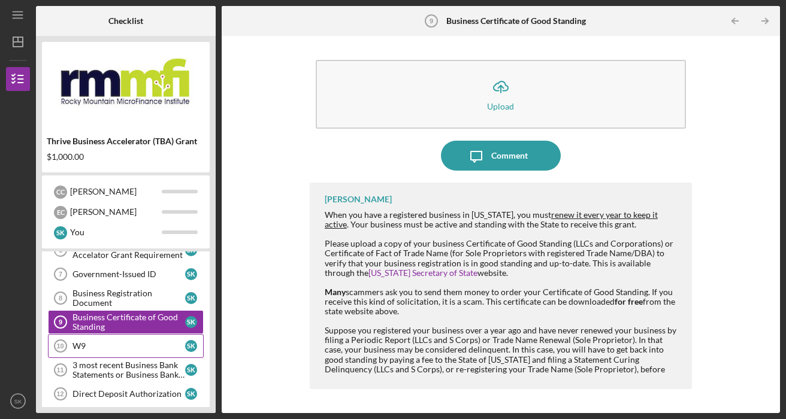
click at [90, 352] on link "W9 10 W9 S K" at bounding box center [126, 346] width 156 height 24
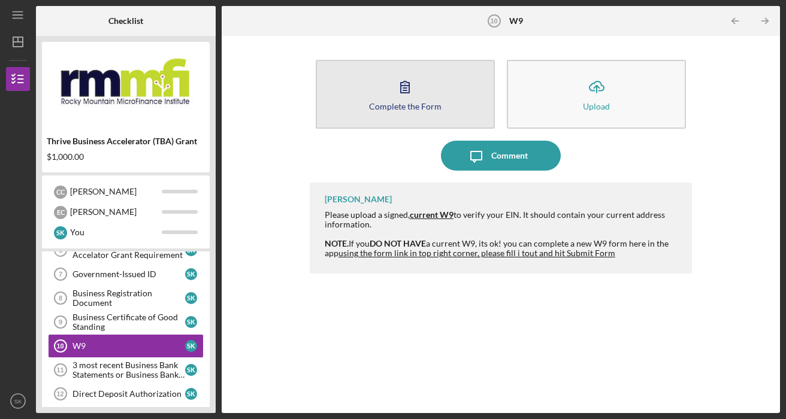
click at [413, 105] on div "Complete the Form" at bounding box center [405, 106] width 72 height 9
click at [410, 102] on div "Complete the Form" at bounding box center [405, 106] width 72 height 9
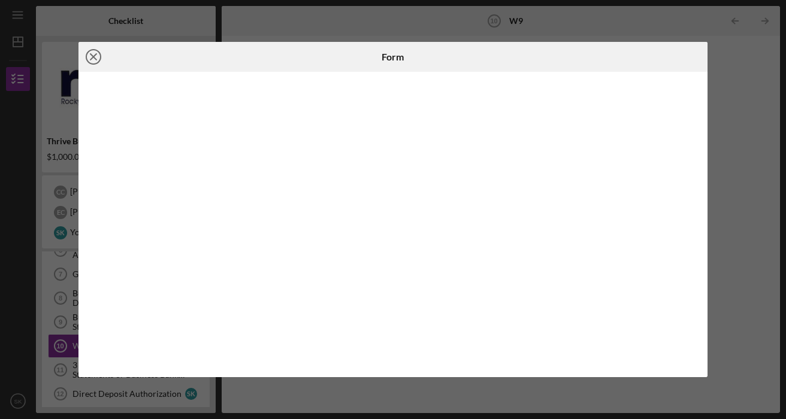
click at [89, 53] on icon "Icon/Close" at bounding box center [93, 57] width 30 height 30
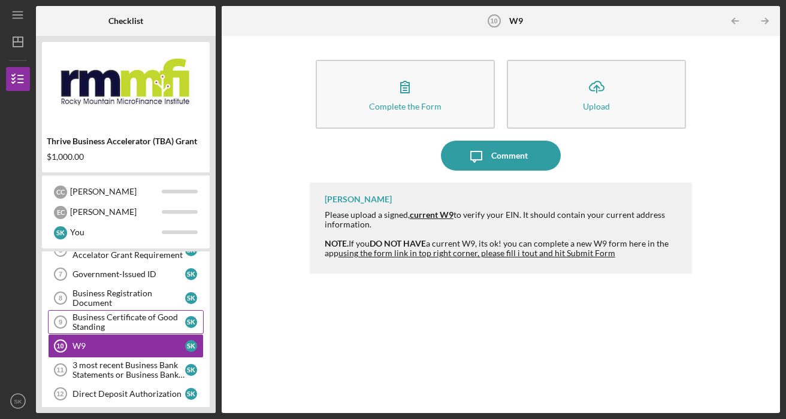
click at [110, 325] on div "Business Certificate of Good Standing" at bounding box center [128, 322] width 113 height 19
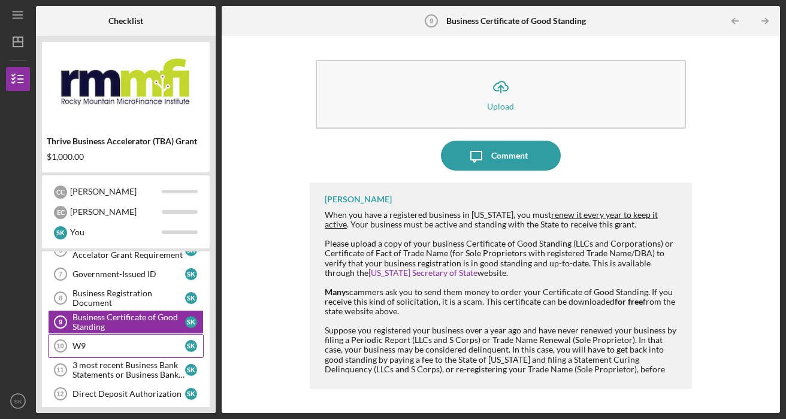
click at [105, 346] on div "W9" at bounding box center [128, 346] width 113 height 10
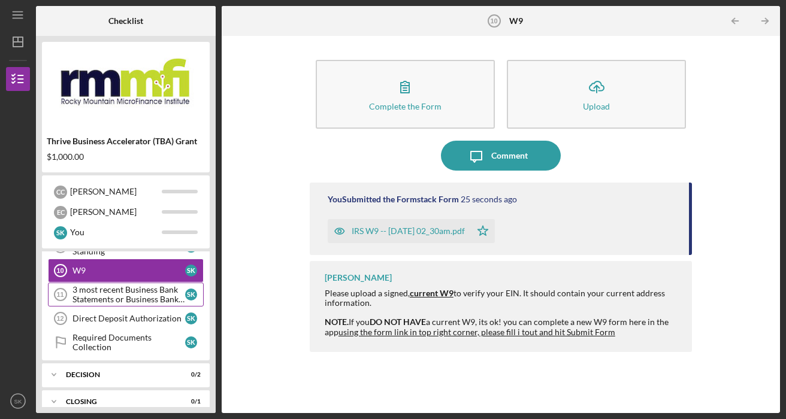
scroll to position [289, 0]
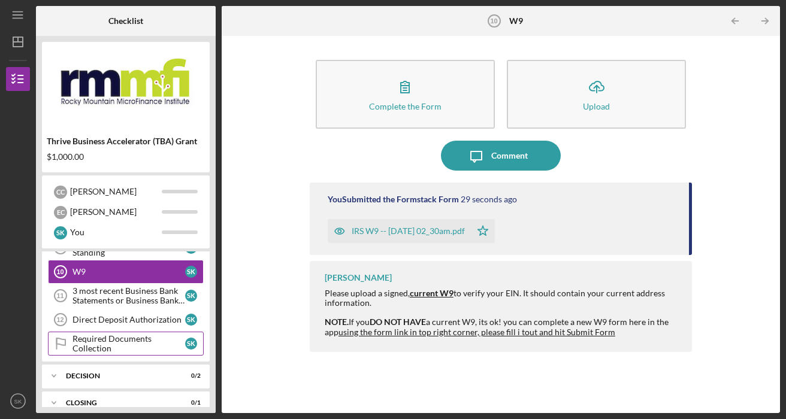
click at [122, 346] on div "Required Documents Collection" at bounding box center [128, 343] width 113 height 19
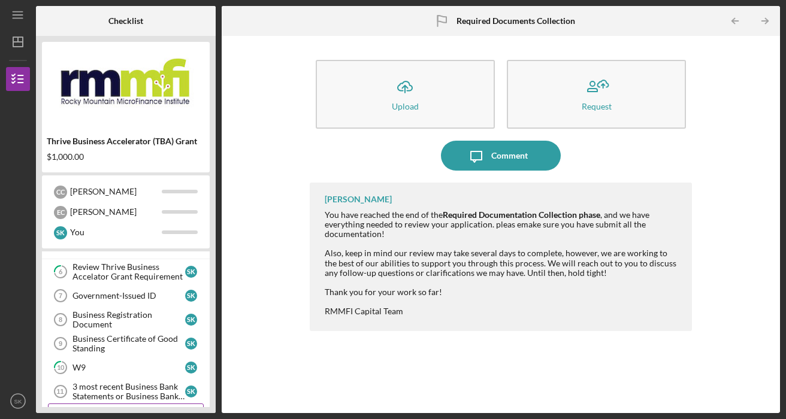
scroll to position [175, 0]
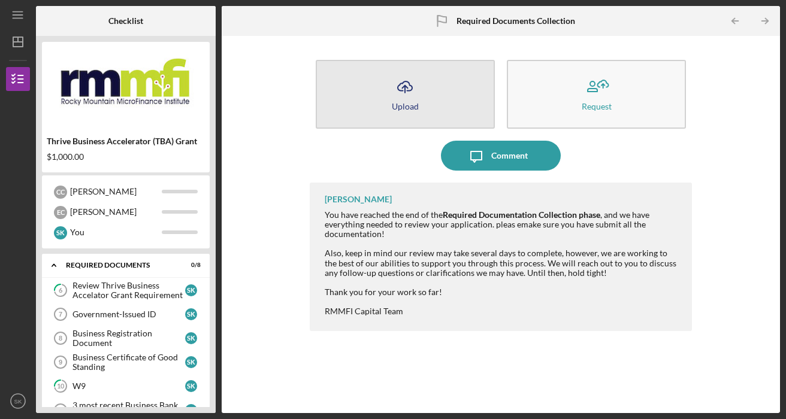
click at [426, 101] on button "Icon/Upload Upload" at bounding box center [405, 94] width 179 height 69
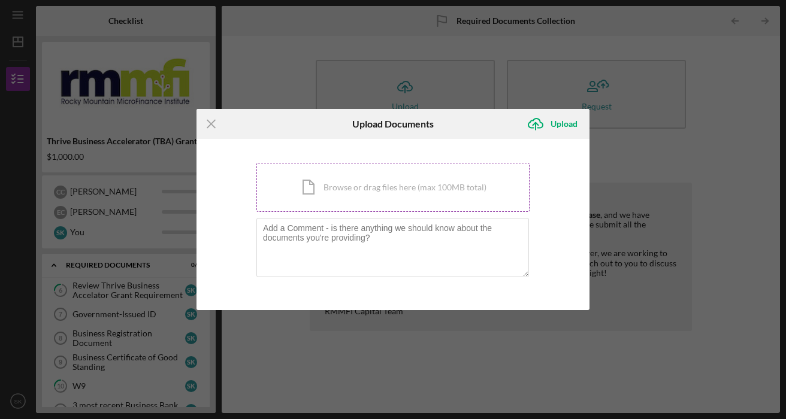
click at [360, 183] on div "Icon/Document Browse or drag files here (max 100MB total) Tap to choose files o…" at bounding box center [392, 187] width 273 height 49
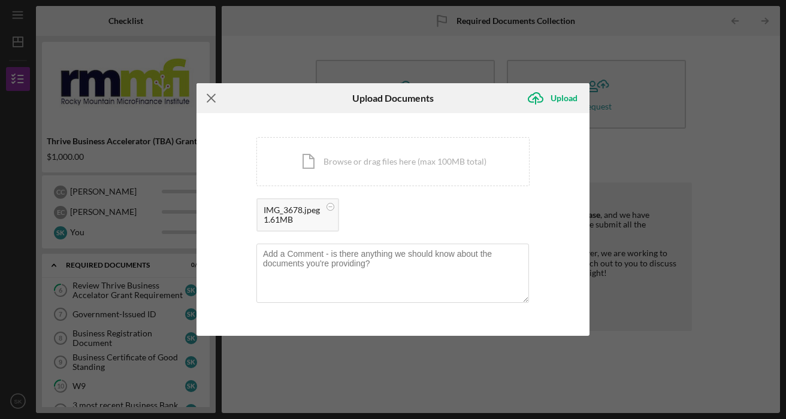
click at [211, 102] on icon "Icon/Menu Close" at bounding box center [211, 98] width 30 height 30
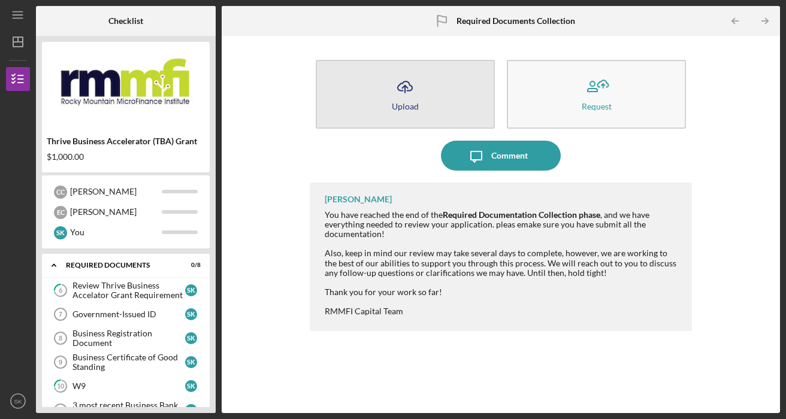
click at [404, 75] on icon "Icon/Upload" at bounding box center [405, 87] width 30 height 30
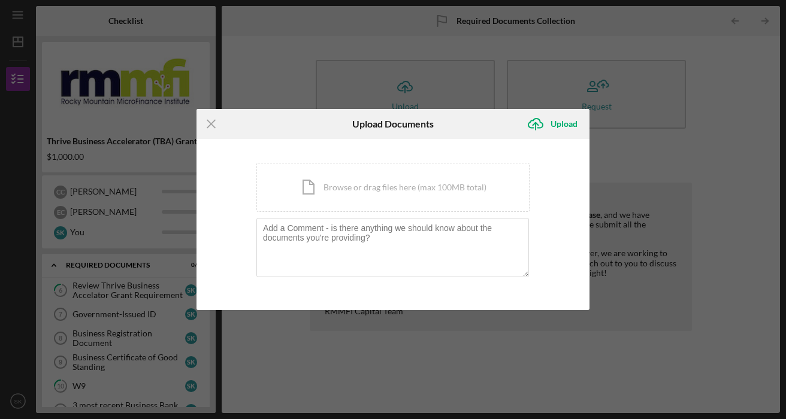
click at [513, 320] on div "Icon/Menu Close Upload Documents Icon/Upload Upload You're uploading documents …" at bounding box center [393, 209] width 786 height 419
click at [342, 185] on div "Icon/Document Browse or drag files here (max 100MB total) Tap to choose files o…" at bounding box center [392, 187] width 273 height 49
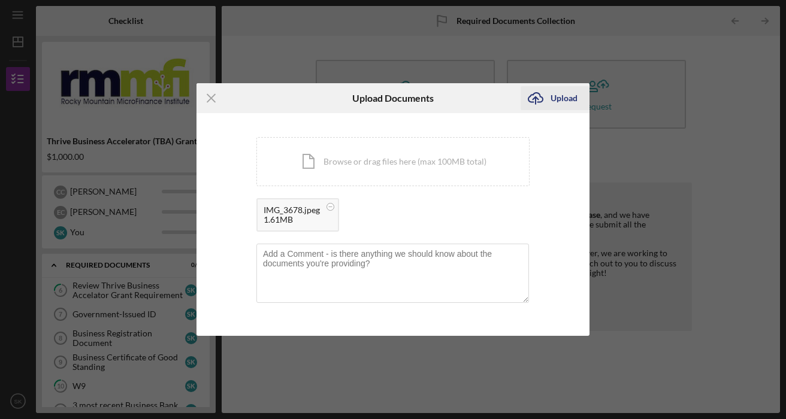
click at [573, 101] on div "Upload" at bounding box center [563, 98] width 27 height 24
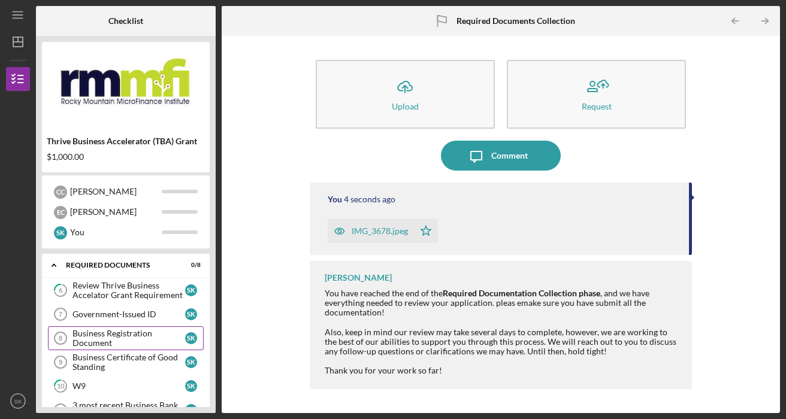
click at [132, 340] on div "Business Registration Document" at bounding box center [128, 338] width 113 height 19
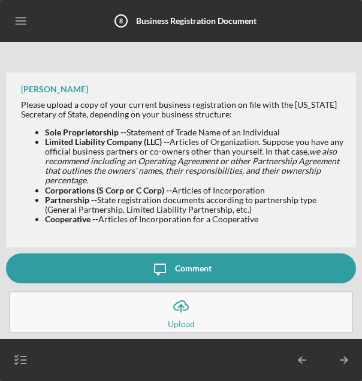
click at [205, 311] on button "Icon/Upload Upload" at bounding box center [181, 312] width 344 height 42
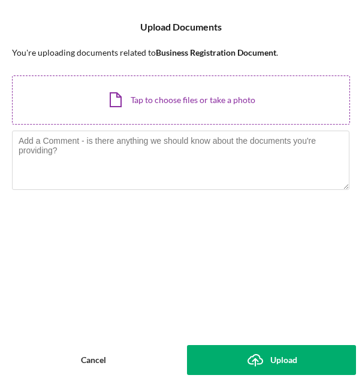
click at [175, 113] on div "Icon/Document Browse or drag files here (max 100MB total) Tap to choose files o…" at bounding box center [181, 99] width 338 height 49
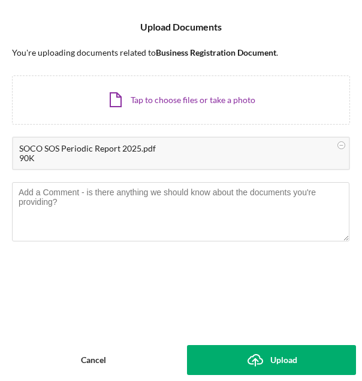
click at [130, 150] on div "SOCO SOS Periodic Report 2025.pdf" at bounding box center [180, 149] width 323 height 10
click at [210, 243] on div "You're uploading documents related to Business Registration Document . Icon/Doc…" at bounding box center [181, 149] width 338 height 202
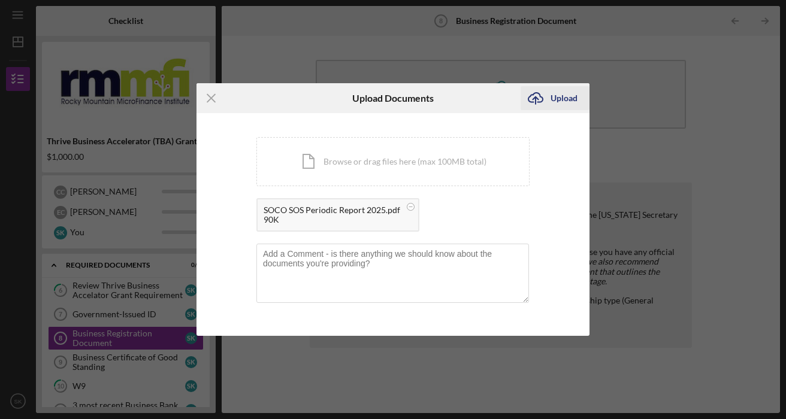
click at [569, 97] on div "Upload" at bounding box center [563, 98] width 27 height 24
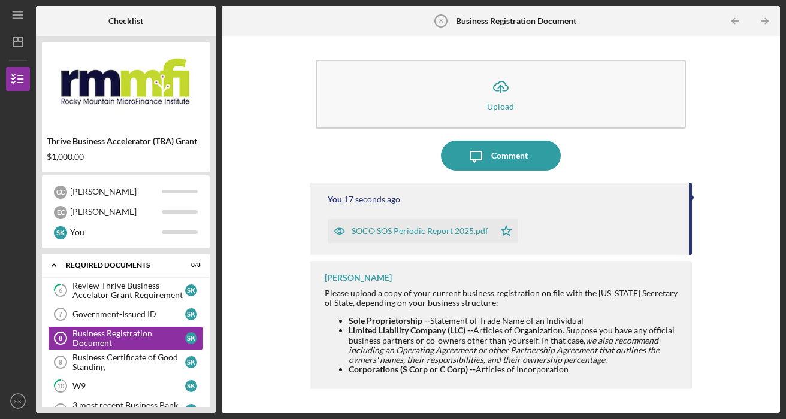
click at [473, 232] on div "SOCO SOS Periodic Report 2025.pdf" at bounding box center [420, 231] width 137 height 10
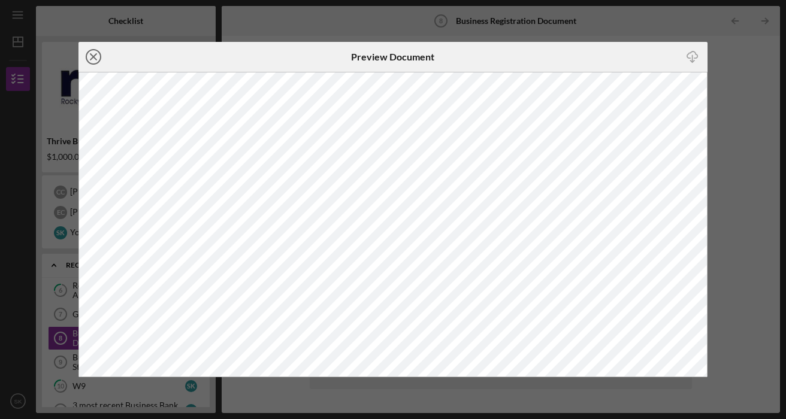
click at [90, 54] on line at bounding box center [93, 57] width 6 height 6
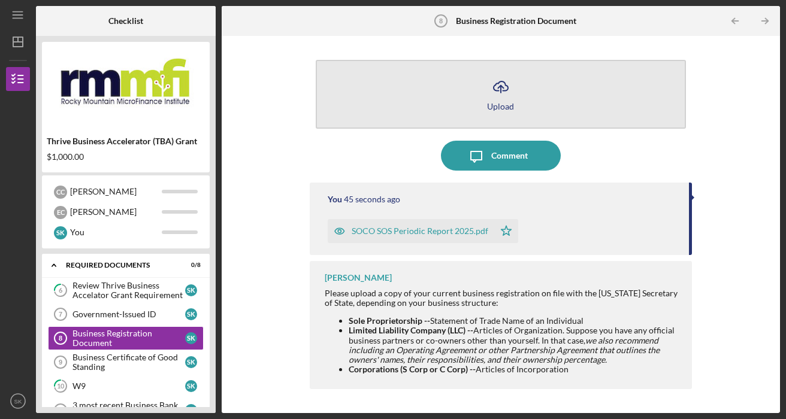
click at [510, 92] on icon "Icon/Upload" at bounding box center [501, 87] width 30 height 30
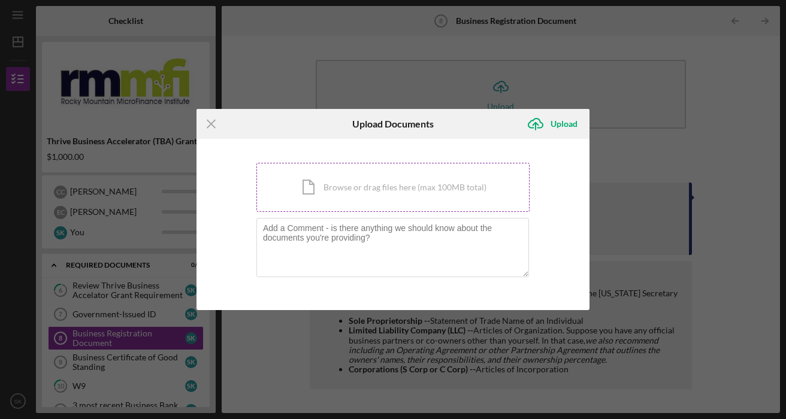
click at [335, 186] on div "Icon/Document Browse or drag files here (max 100MB total) Tap to choose files o…" at bounding box center [392, 187] width 273 height 49
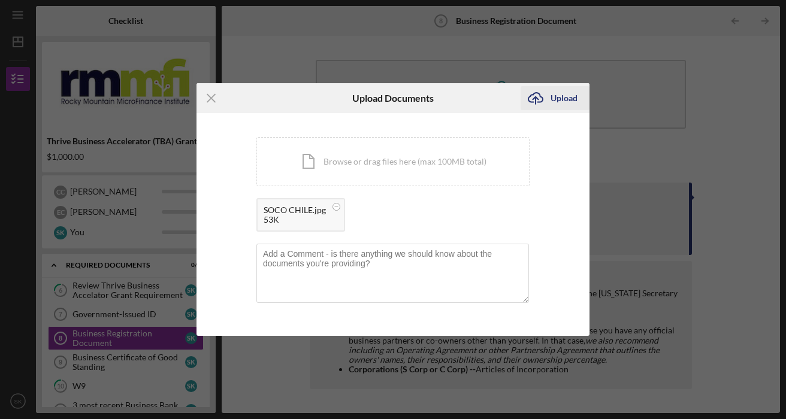
click at [550, 99] on icon "Icon/Upload" at bounding box center [535, 98] width 30 height 30
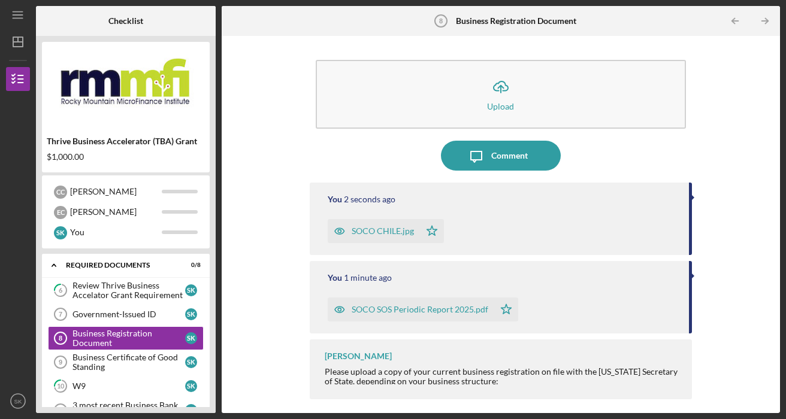
click at [387, 231] on div "SOCO CHILE.jpg" at bounding box center [383, 231] width 62 height 10
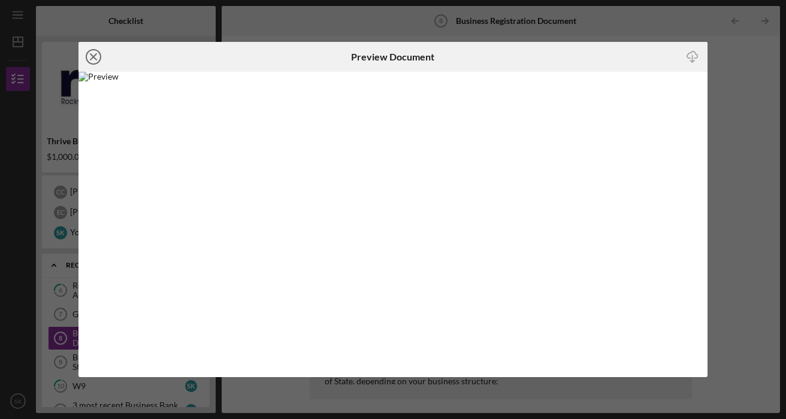
click at [97, 58] on icon "Icon/Close" at bounding box center [93, 57] width 30 height 30
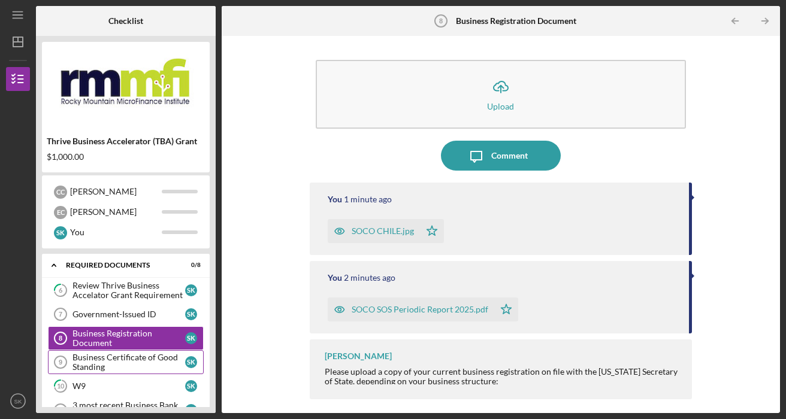
click at [112, 365] on div "Business Certificate of Good Standing" at bounding box center [128, 362] width 113 height 19
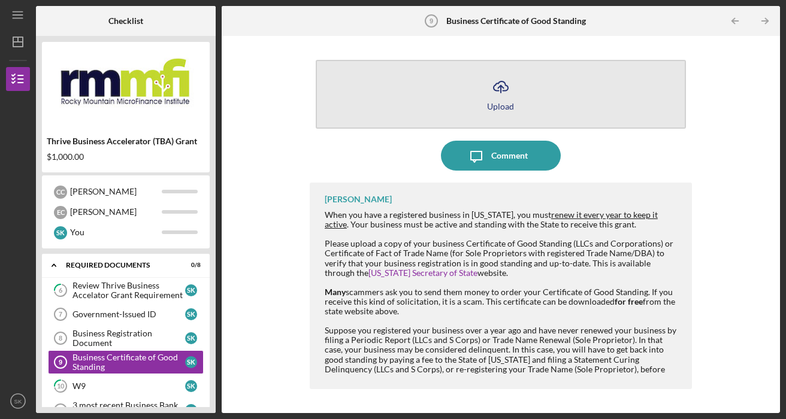
click at [505, 105] on div "Upload" at bounding box center [500, 106] width 27 height 9
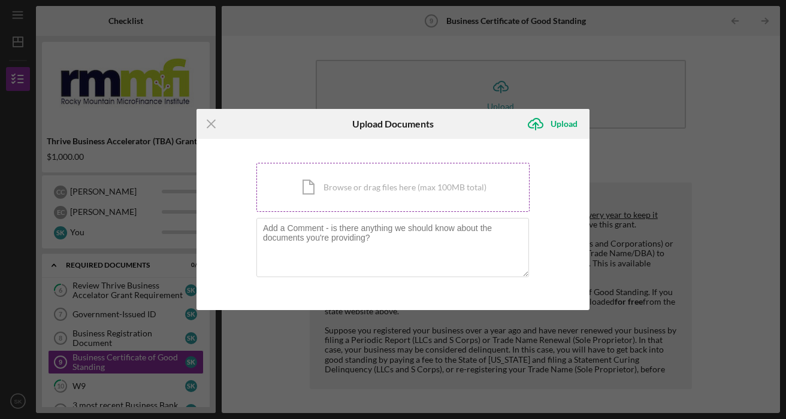
click at [356, 194] on div "Icon/Document Browse or drag files here (max 100MB total) Tap to choose files o…" at bounding box center [392, 187] width 273 height 49
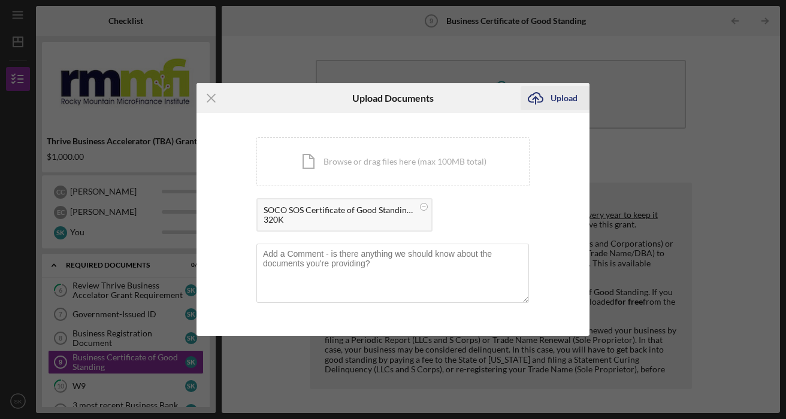
click at [551, 94] on div "Upload" at bounding box center [563, 98] width 27 height 24
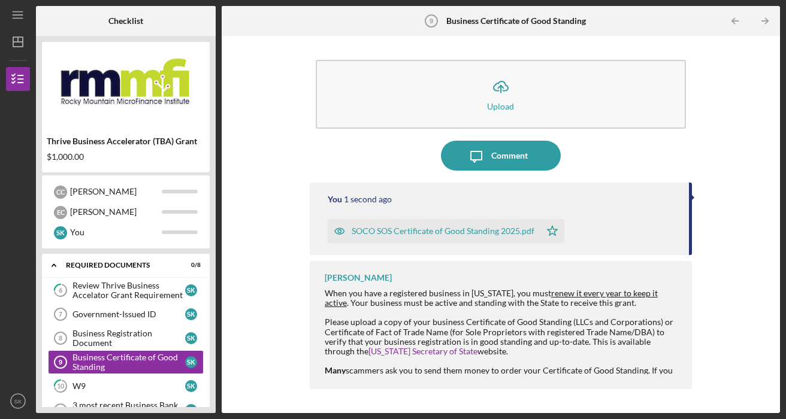
click at [402, 234] on div "SOCO SOS Certificate of Good Standing 2025.pdf" at bounding box center [443, 231] width 183 height 10
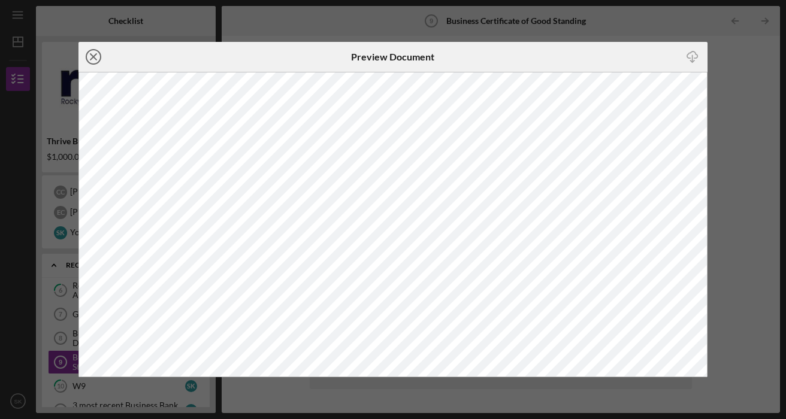
click at [97, 56] on icon "Icon/Close" at bounding box center [93, 57] width 30 height 30
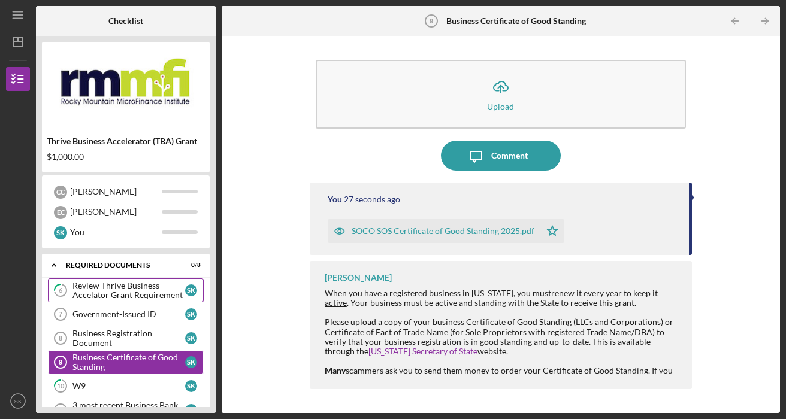
click at [96, 292] on div "Review Thrive Business Accelator Grant Requirement" at bounding box center [128, 290] width 113 height 19
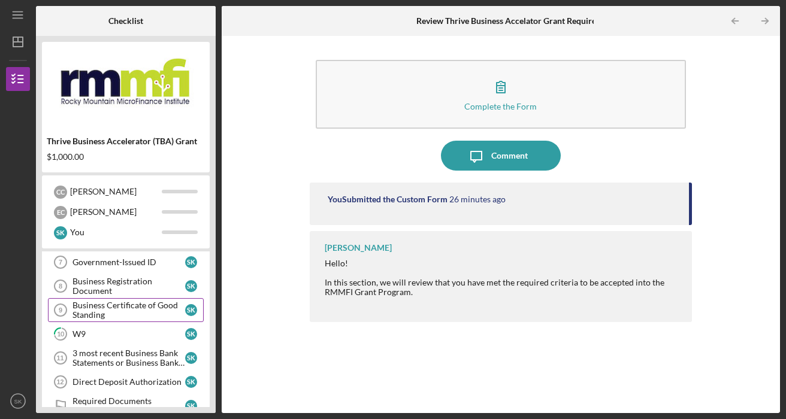
scroll to position [230, 0]
